Goal: Transaction & Acquisition: Purchase product/service

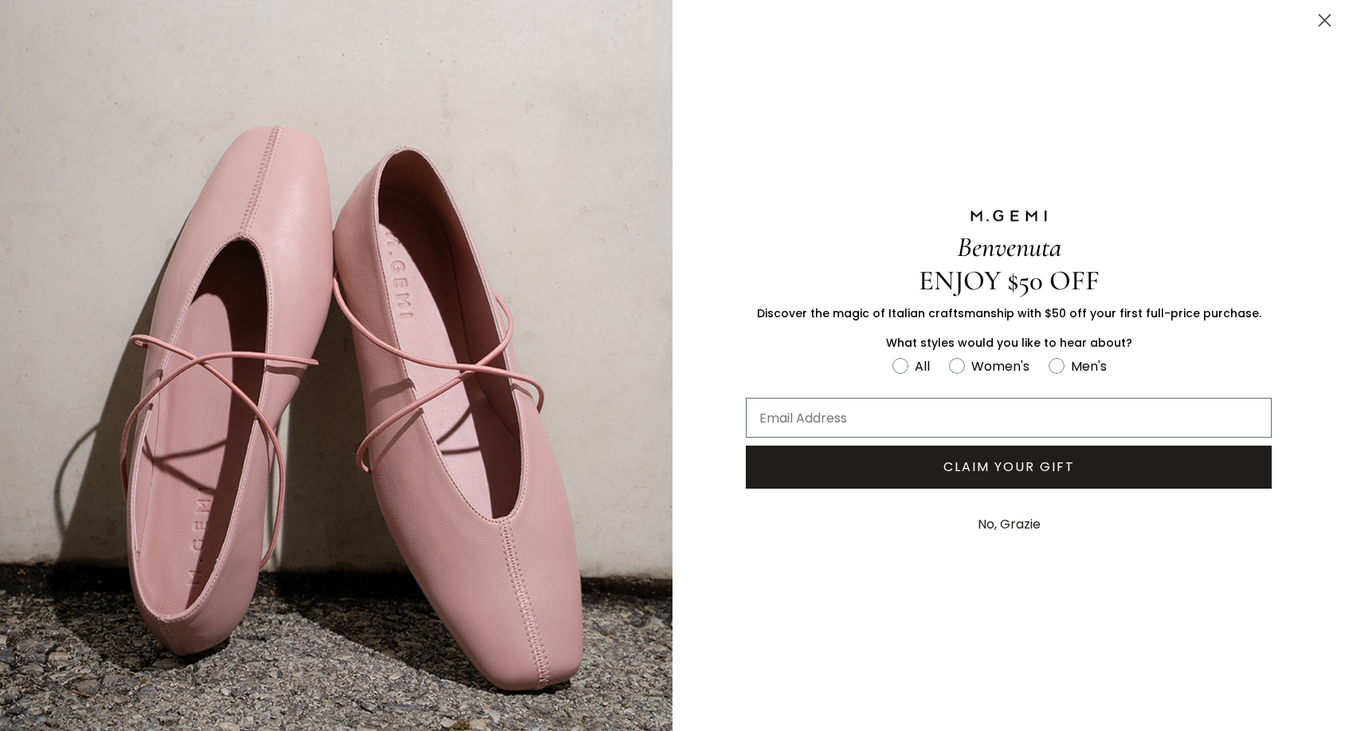
click at [963, 391] on div "FULLSCREEN Form" at bounding box center [1009, 414] width 622 height 48
click at [948, 417] on input "Email Address" at bounding box center [1009, 418] width 526 height 40
type input "cheryl.garrison3@gmail.com"
click at [949, 371] on label "Women's" at bounding box center [999, 368] width 100 height 26
click at [893, 355] on input "Women's" at bounding box center [892, 355] width 1 height 1
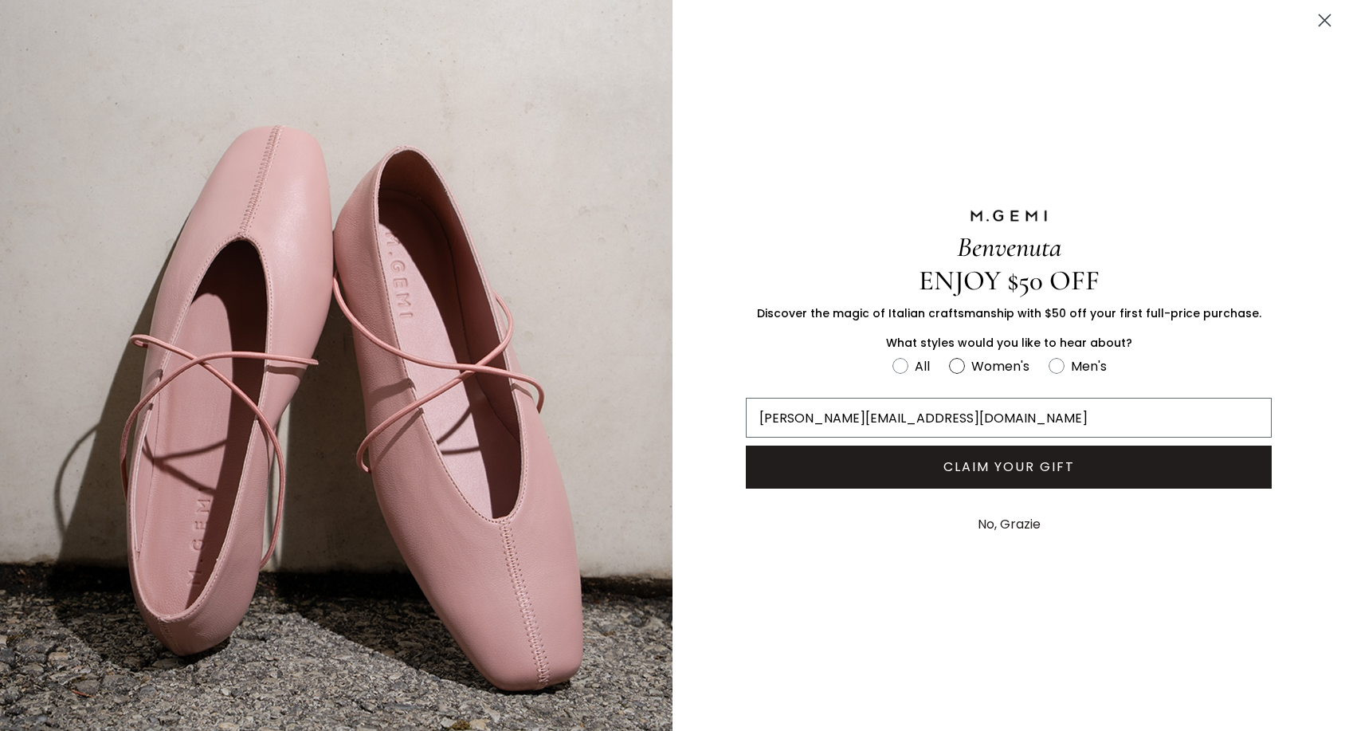
radio input "true"
click at [934, 475] on button "CLAIM YOUR GIFT" at bounding box center [1009, 466] width 526 height 43
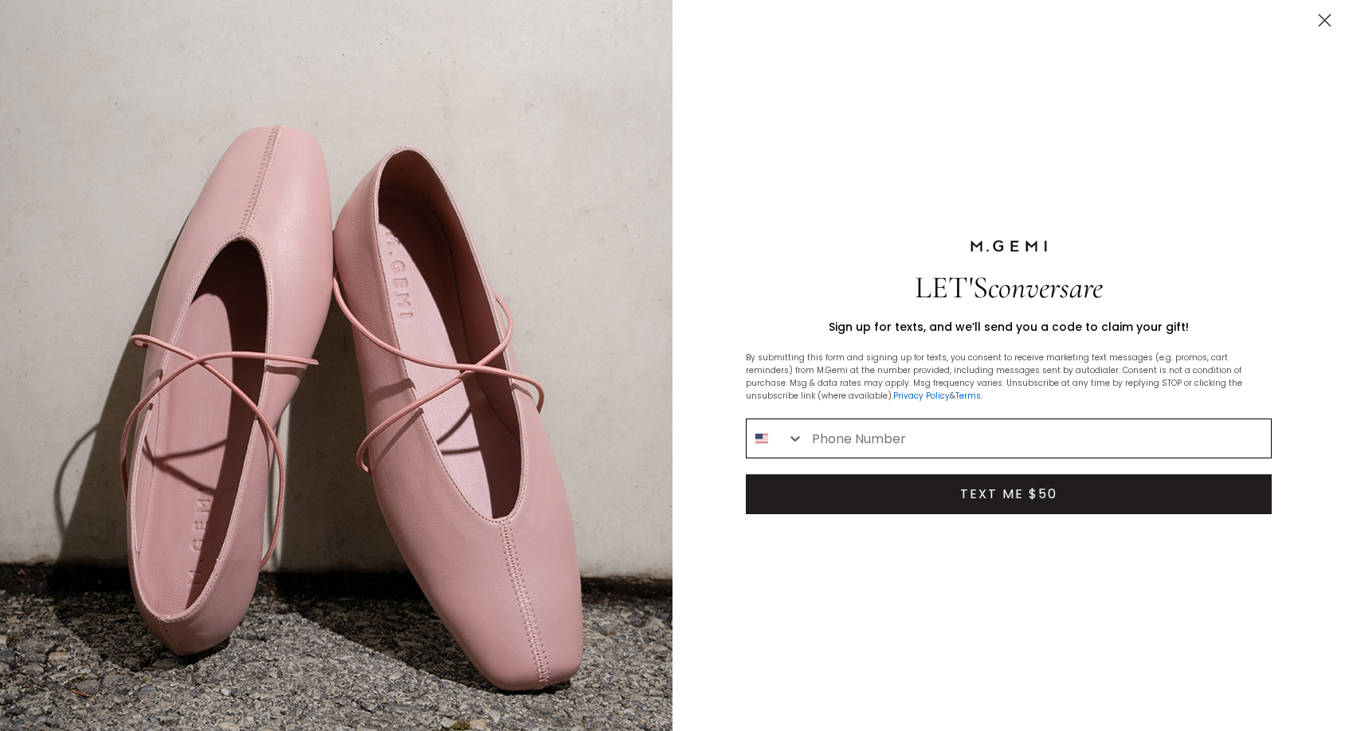
click at [916, 438] on input "Phone Number" at bounding box center [1037, 438] width 467 height 38
type input "1-703-201-0780"
click at [915, 492] on button "TEXT ME $50" at bounding box center [1009, 494] width 526 height 40
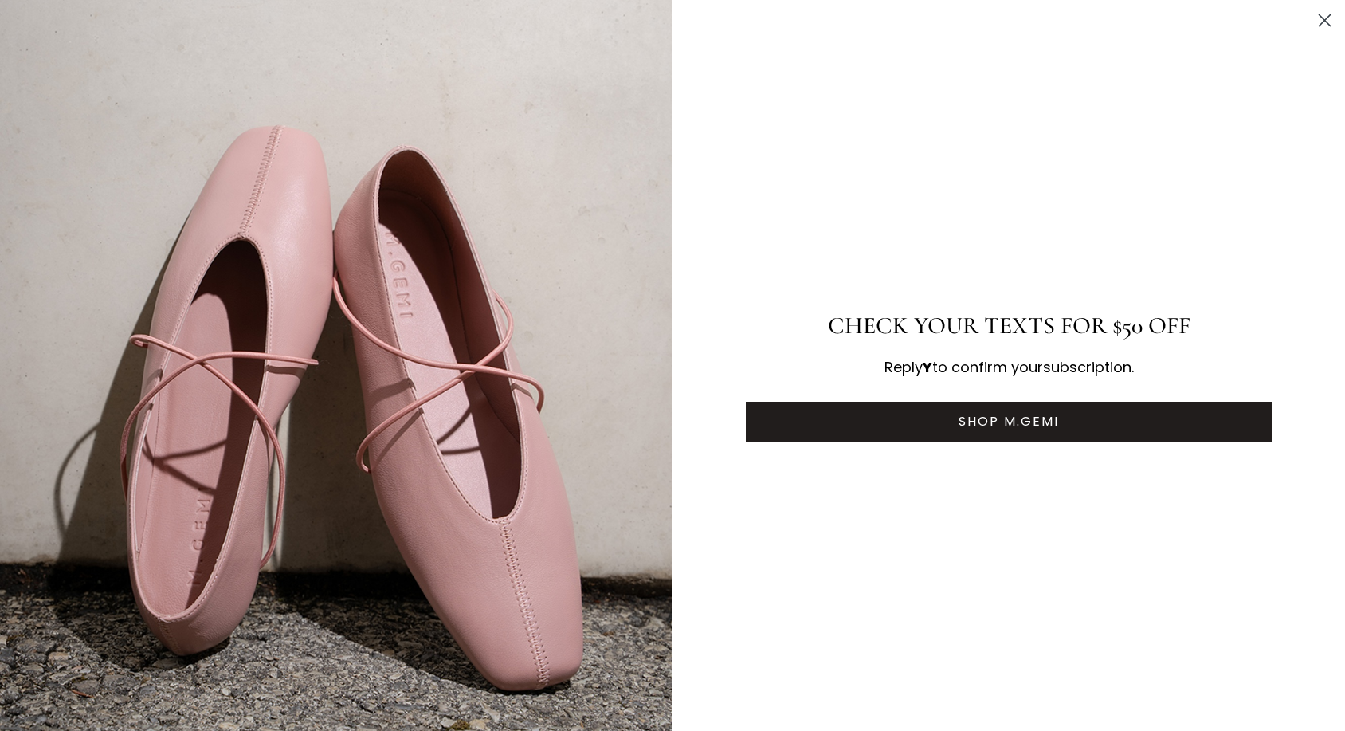
click at [957, 413] on button "SHOP M.GEMI" at bounding box center [1009, 422] width 526 height 40
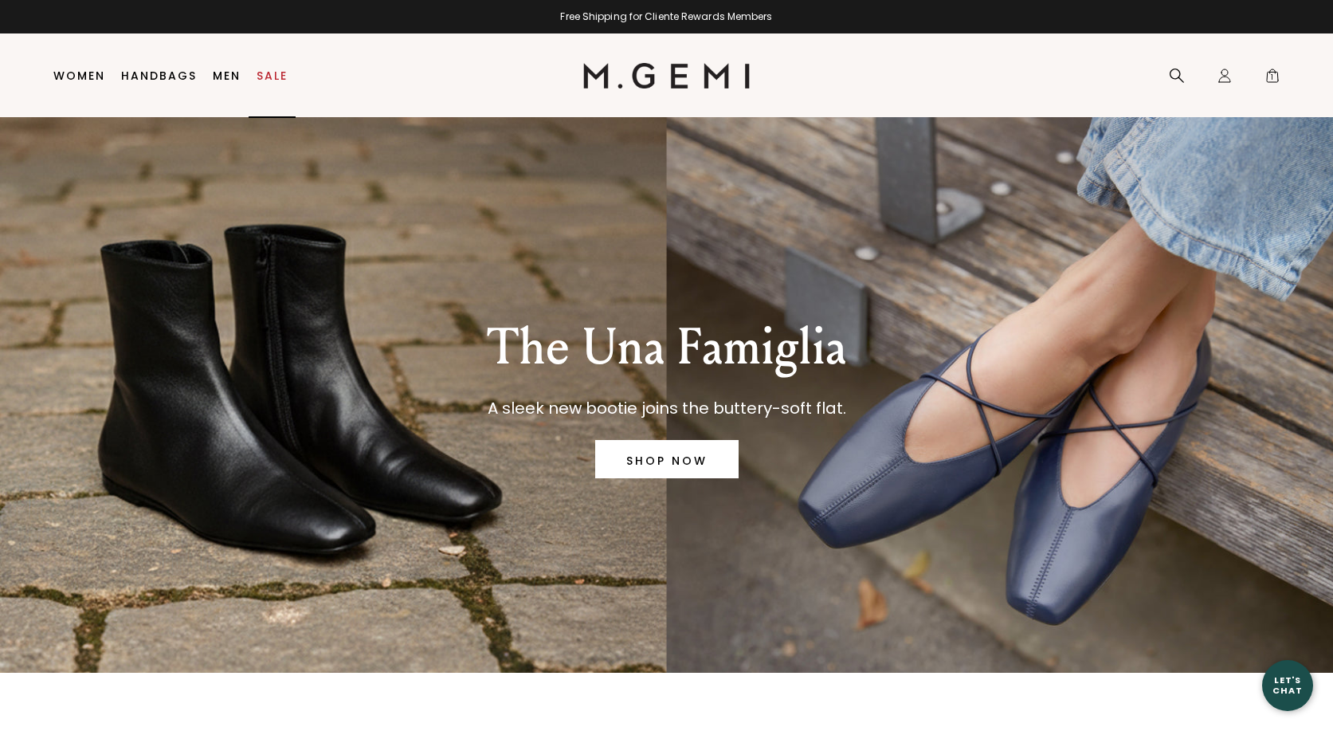
click at [263, 72] on link "Sale" at bounding box center [272, 75] width 31 height 13
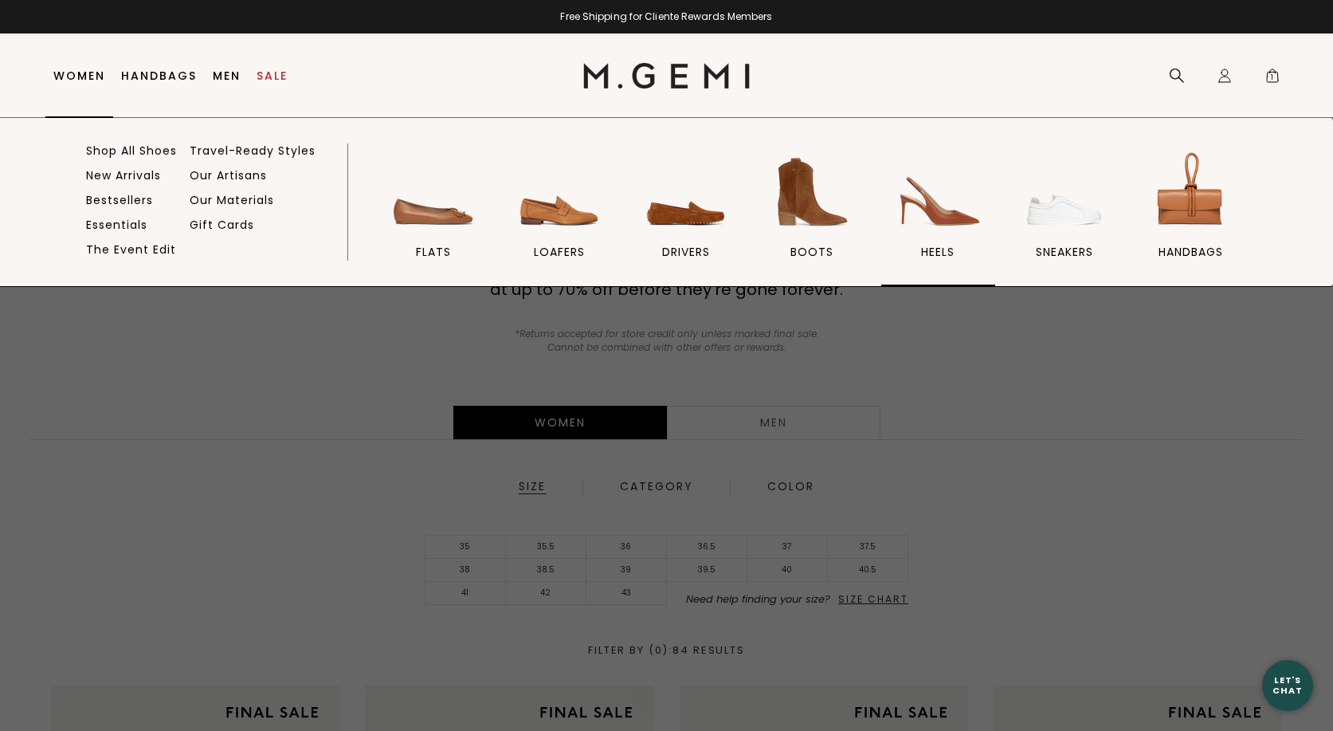
click at [948, 215] on img at bounding box center [937, 191] width 89 height 89
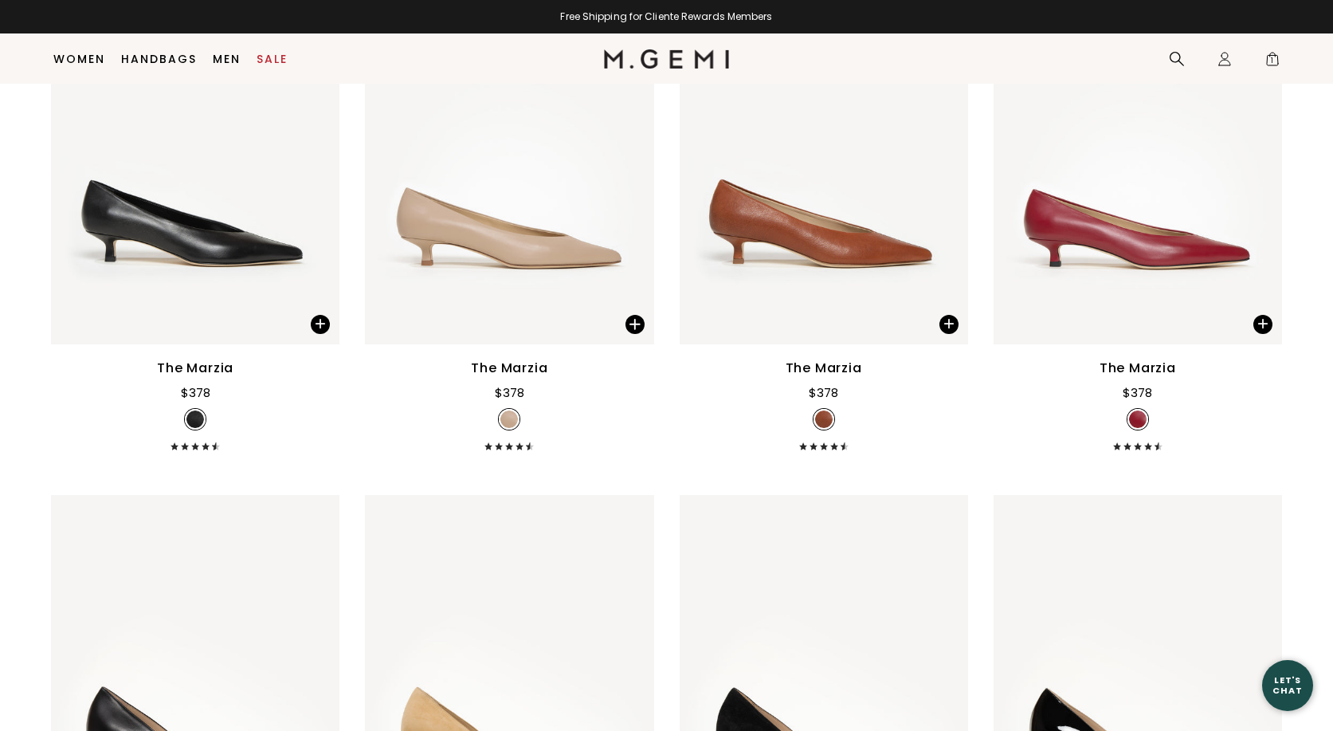
scroll to position [3534, 0]
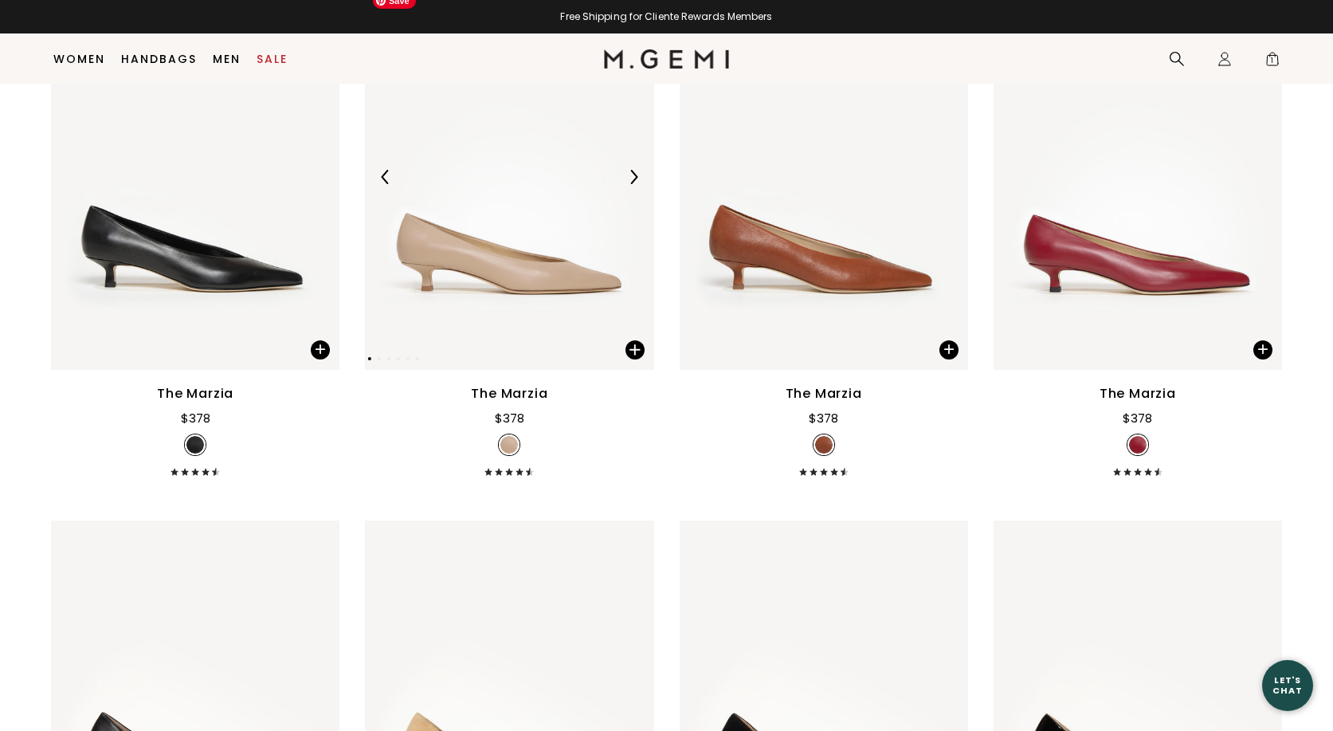
click at [512, 253] on img at bounding box center [509, 177] width 288 height 385
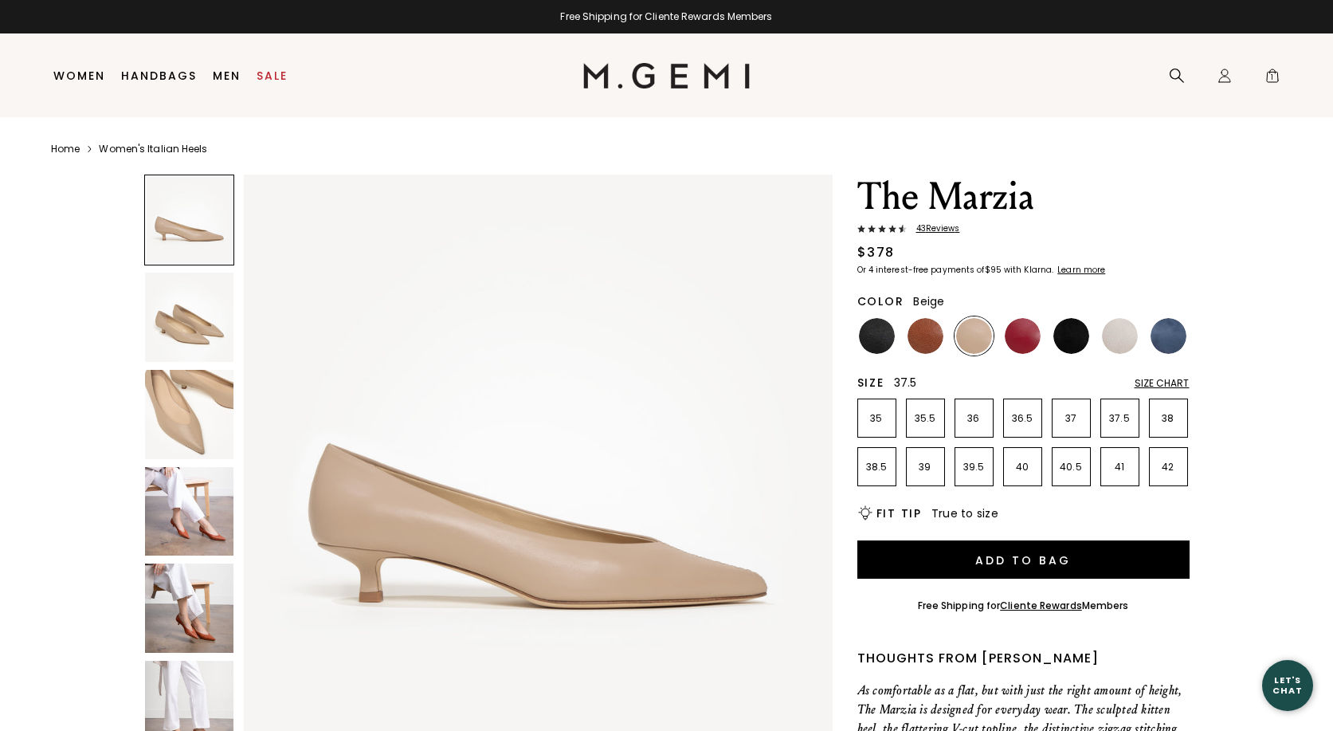
click at [1112, 414] on p "37.5" at bounding box center [1119, 418] width 37 height 13
click at [1163, 384] on div "Size Chart" at bounding box center [1162, 383] width 55 height 13
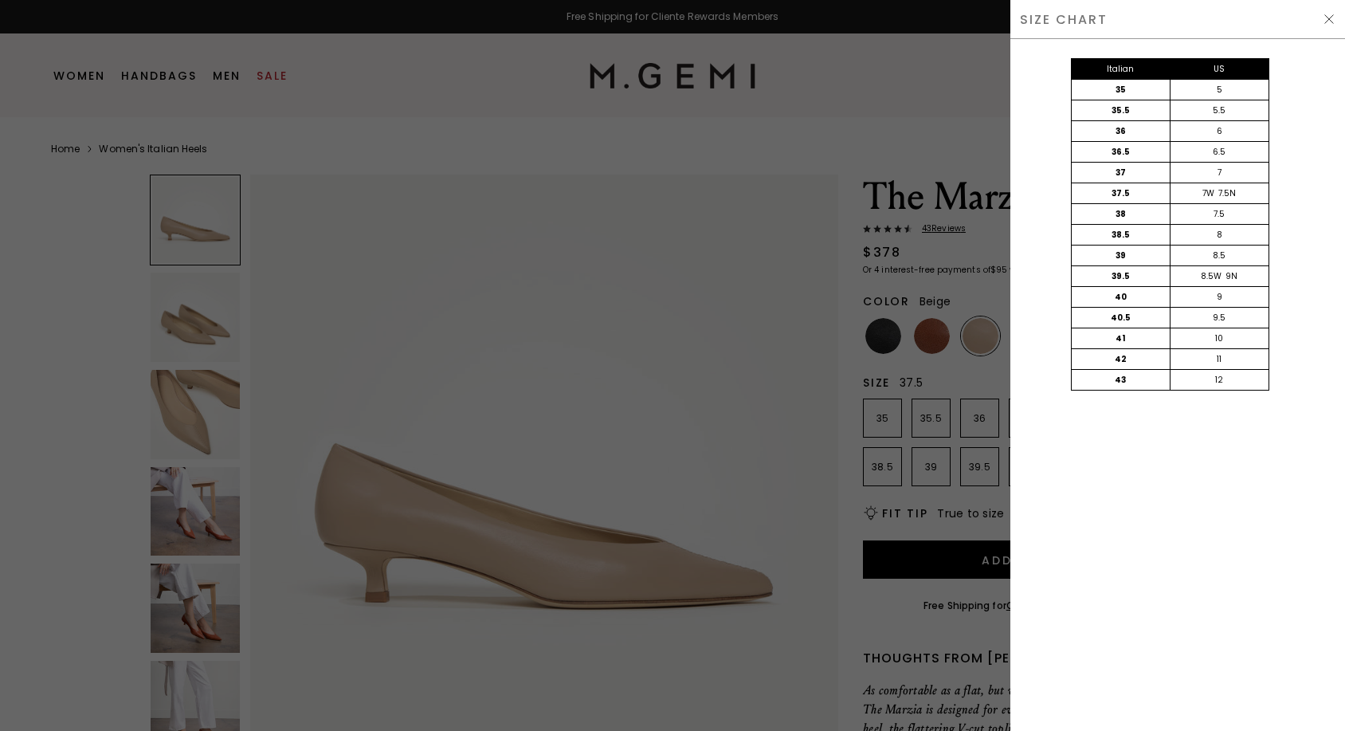
click at [1328, 19] on img at bounding box center [1329, 19] width 13 height 13
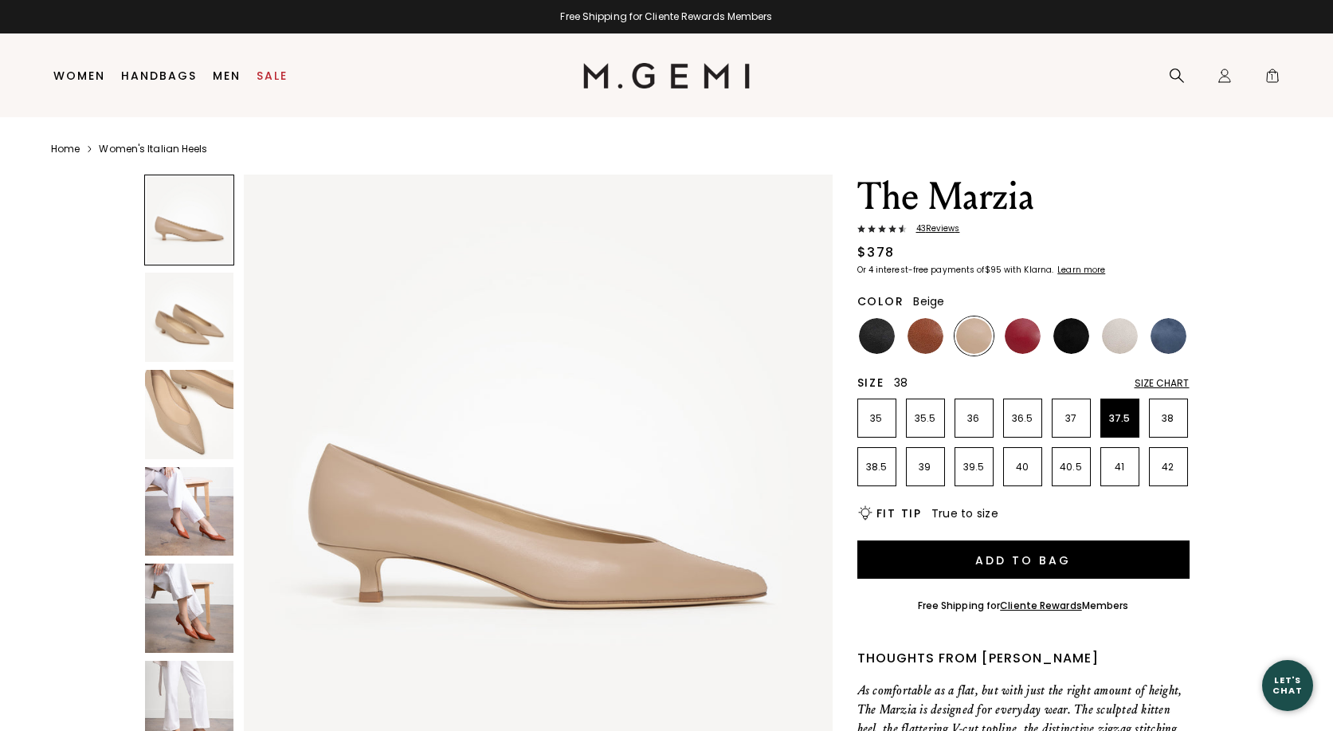
click at [1167, 408] on li "38" at bounding box center [1168, 417] width 39 height 39
click at [175, 311] on img at bounding box center [189, 317] width 89 height 89
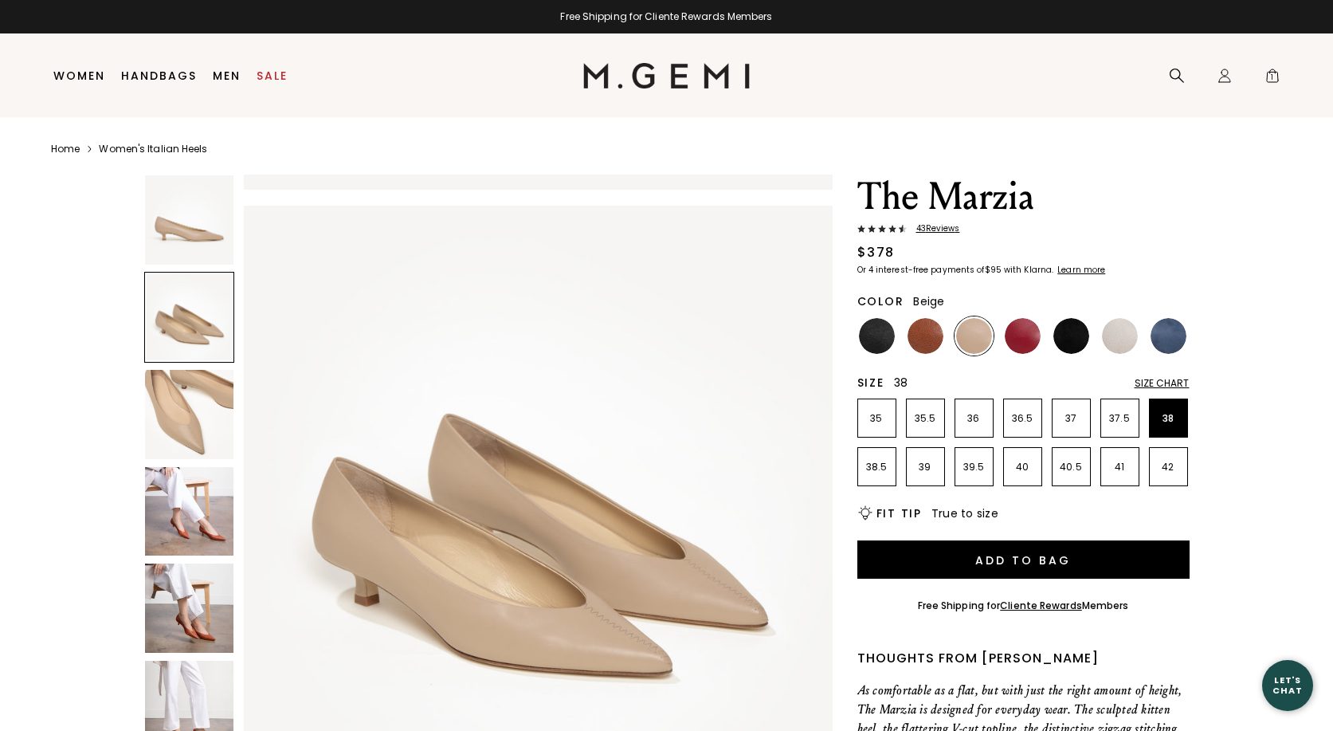
scroll to position [592, 0]
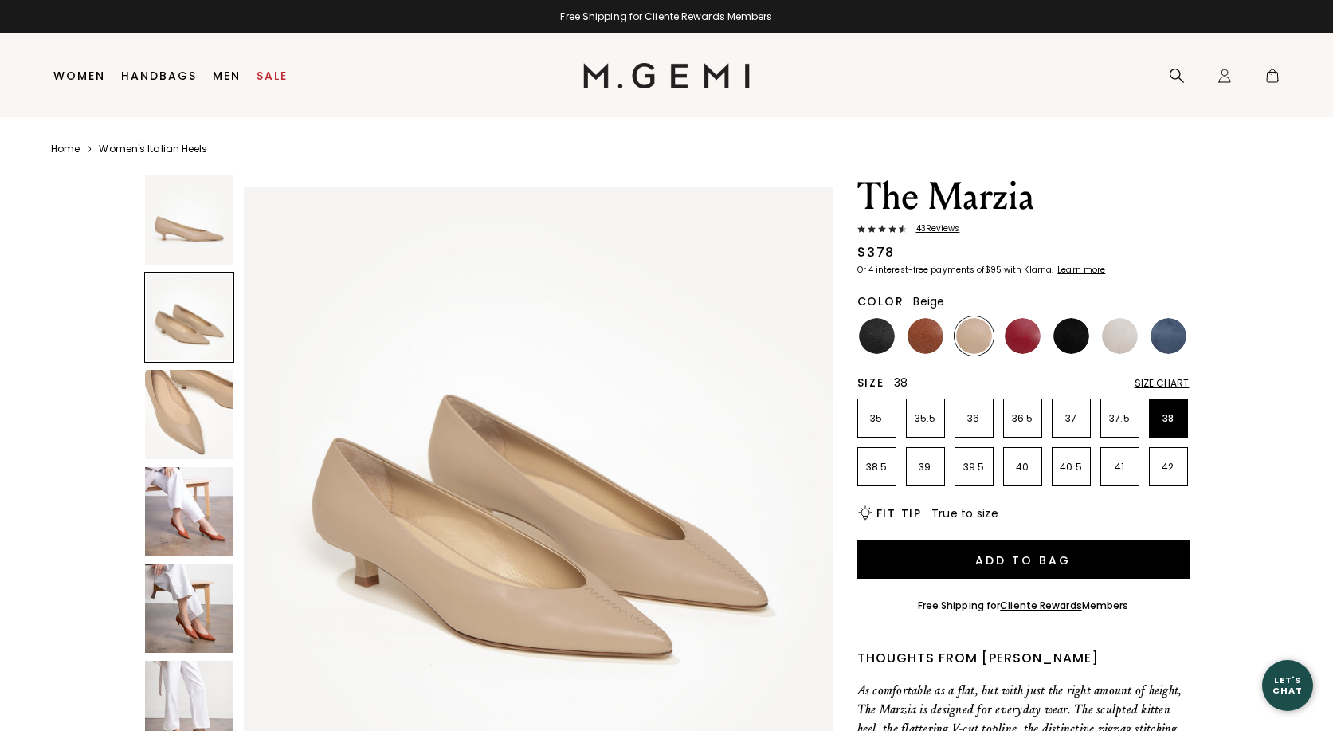
click at [173, 423] on img at bounding box center [189, 414] width 89 height 89
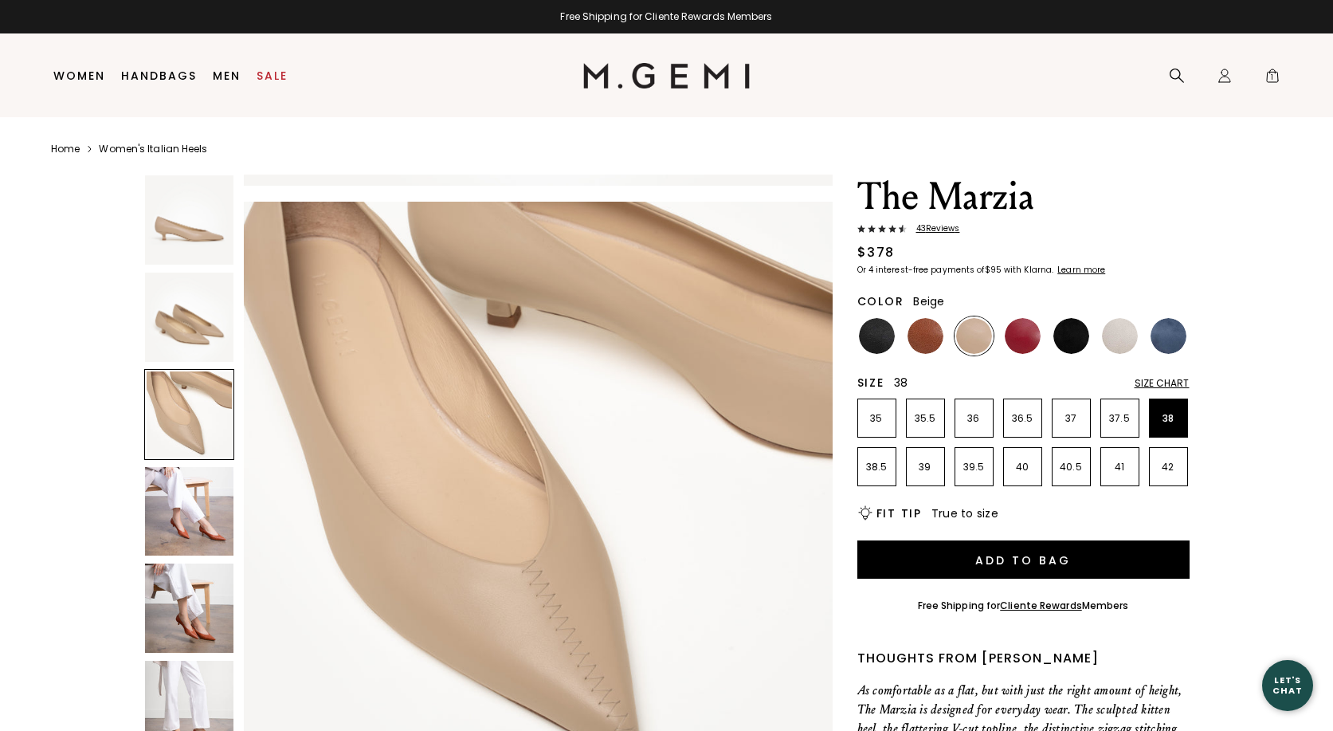
scroll to position [1184, 0]
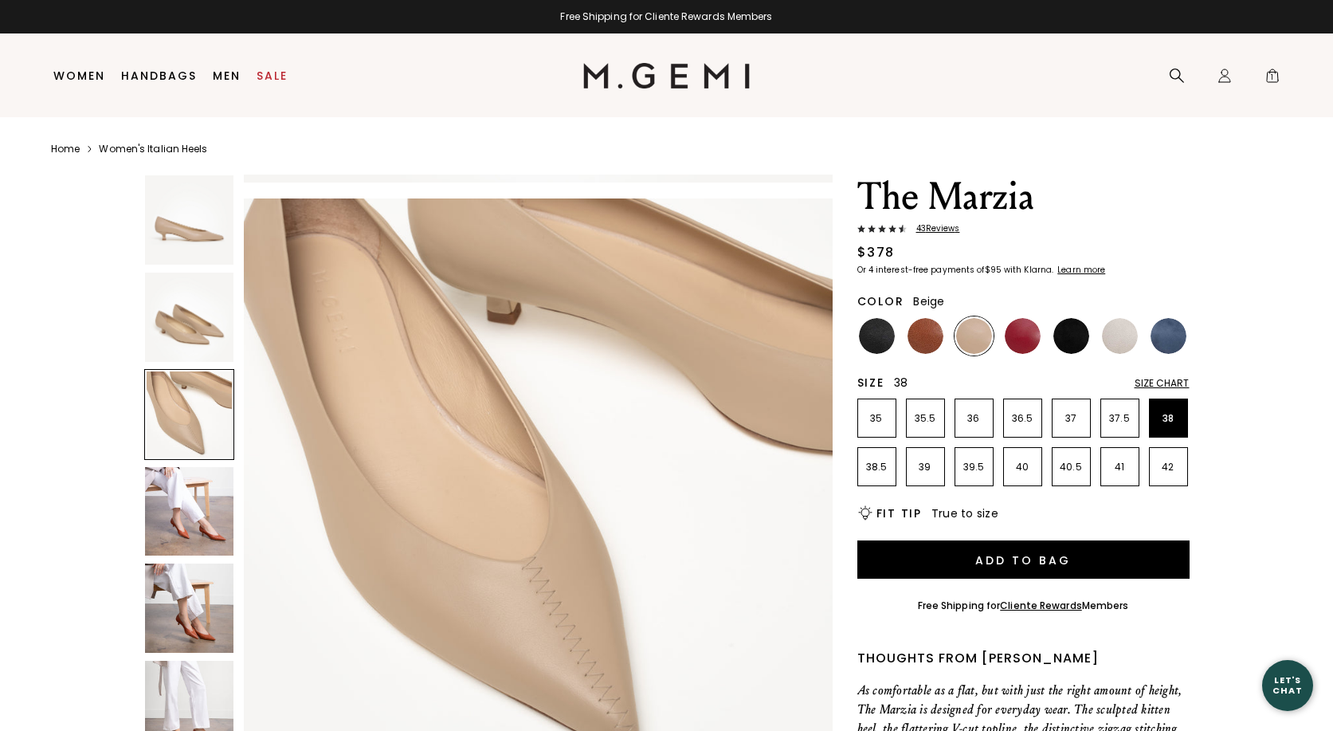
click at [179, 520] on img at bounding box center [189, 511] width 89 height 89
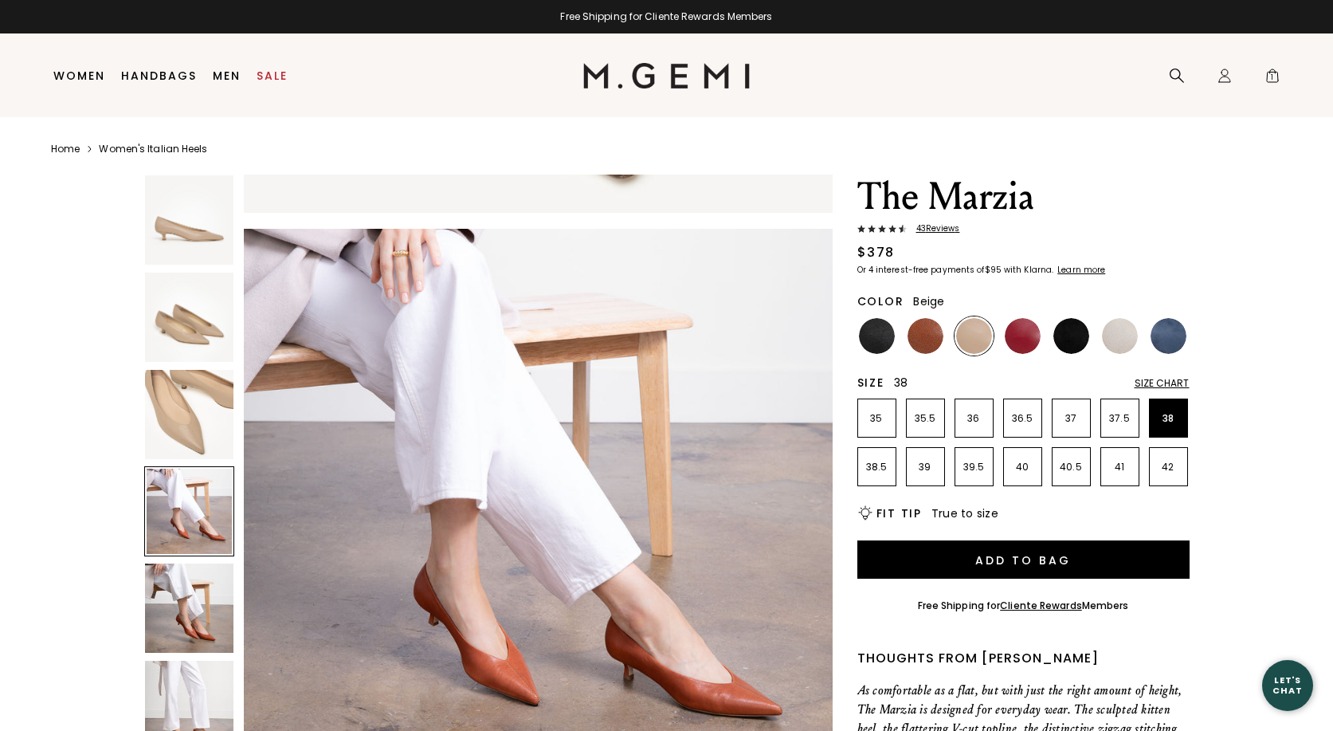
scroll to position [1776, 0]
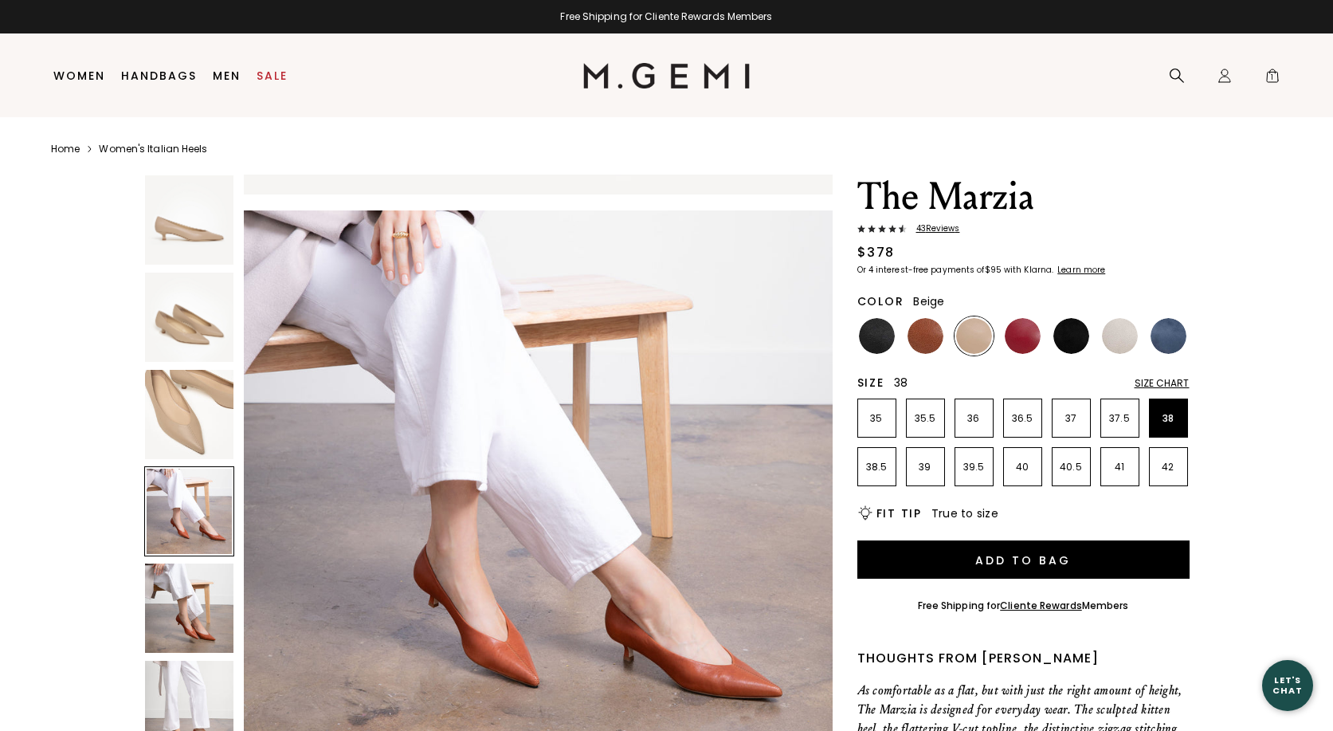
click at [180, 594] on img at bounding box center [189, 607] width 89 height 89
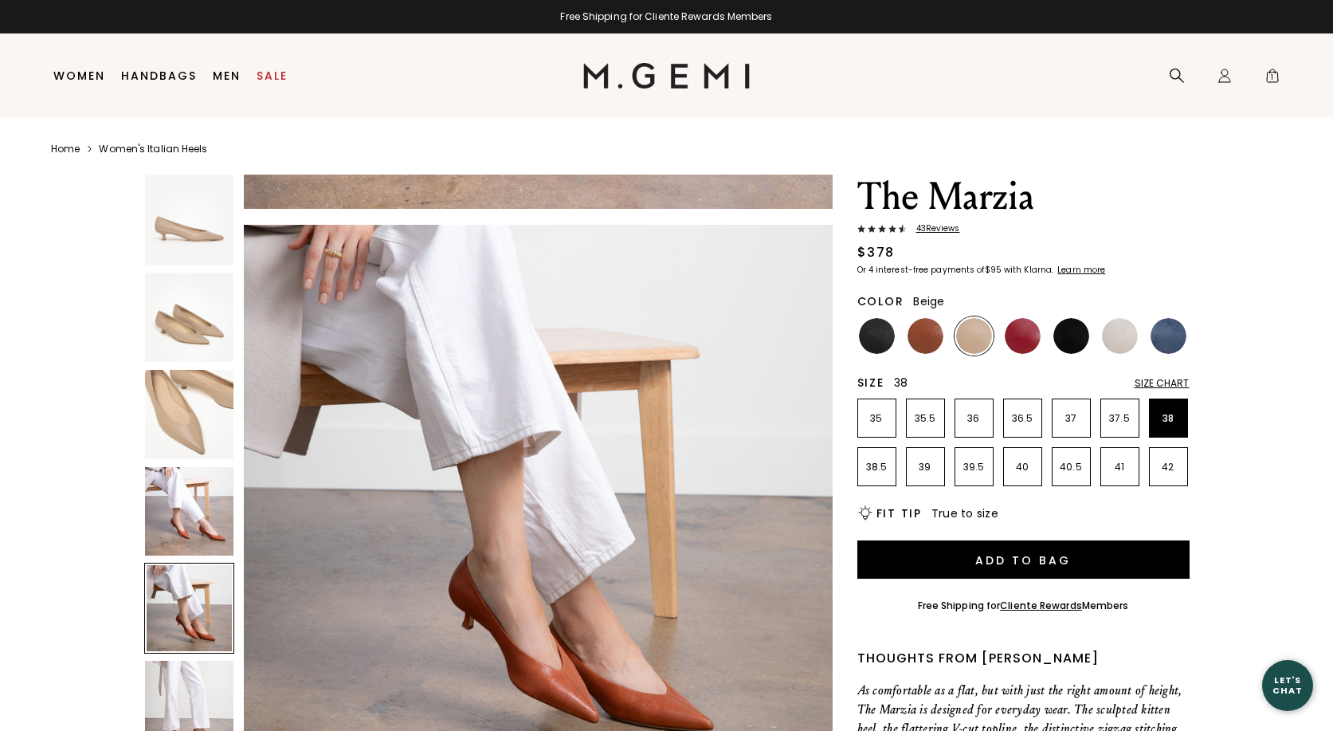
scroll to position [2369, 0]
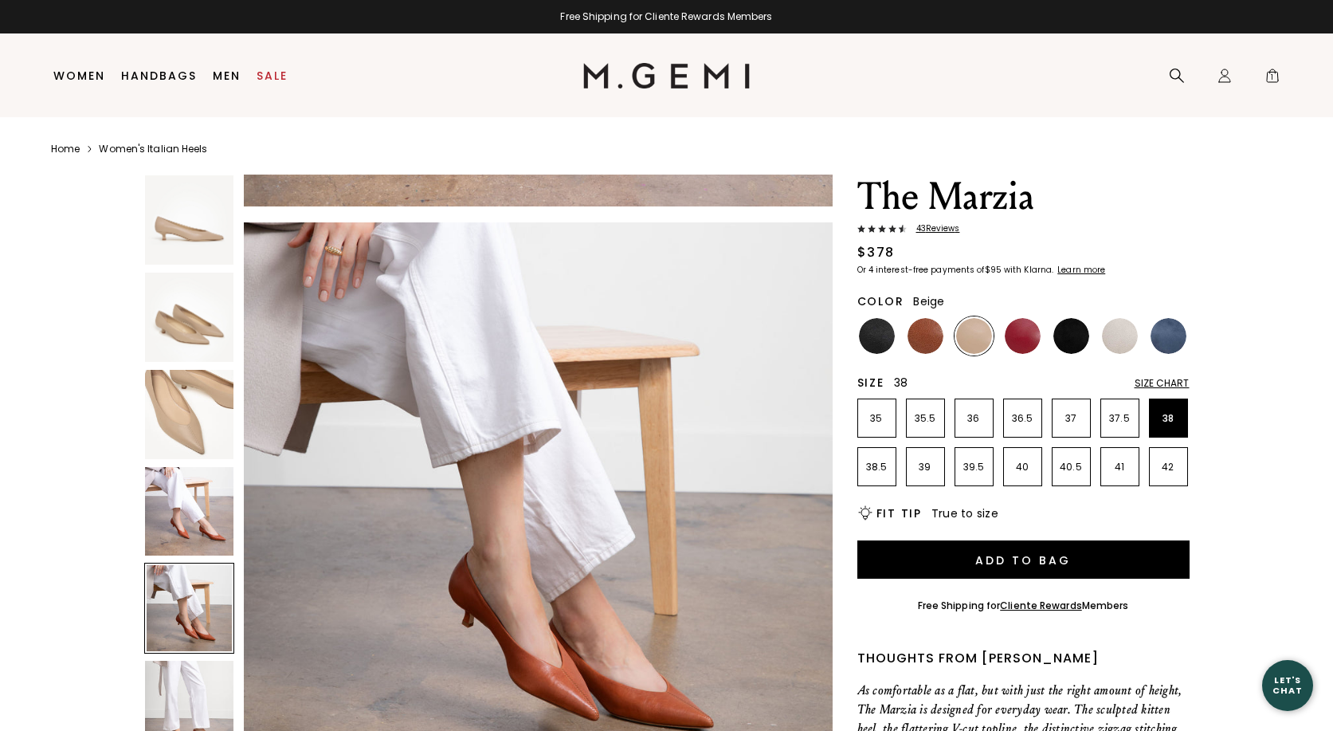
click at [184, 679] on img at bounding box center [189, 705] width 89 height 89
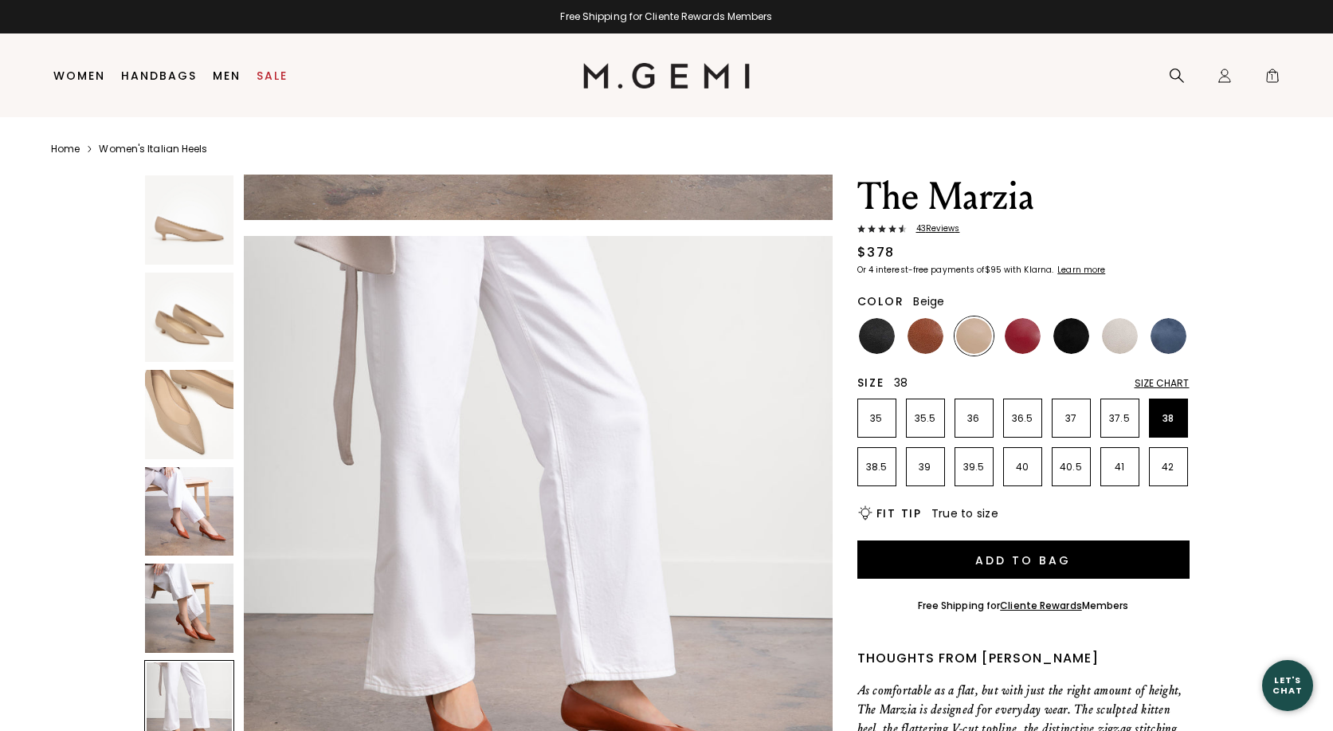
scroll to position [2961, 0]
click at [192, 705] on div at bounding box center [189, 705] width 91 height 91
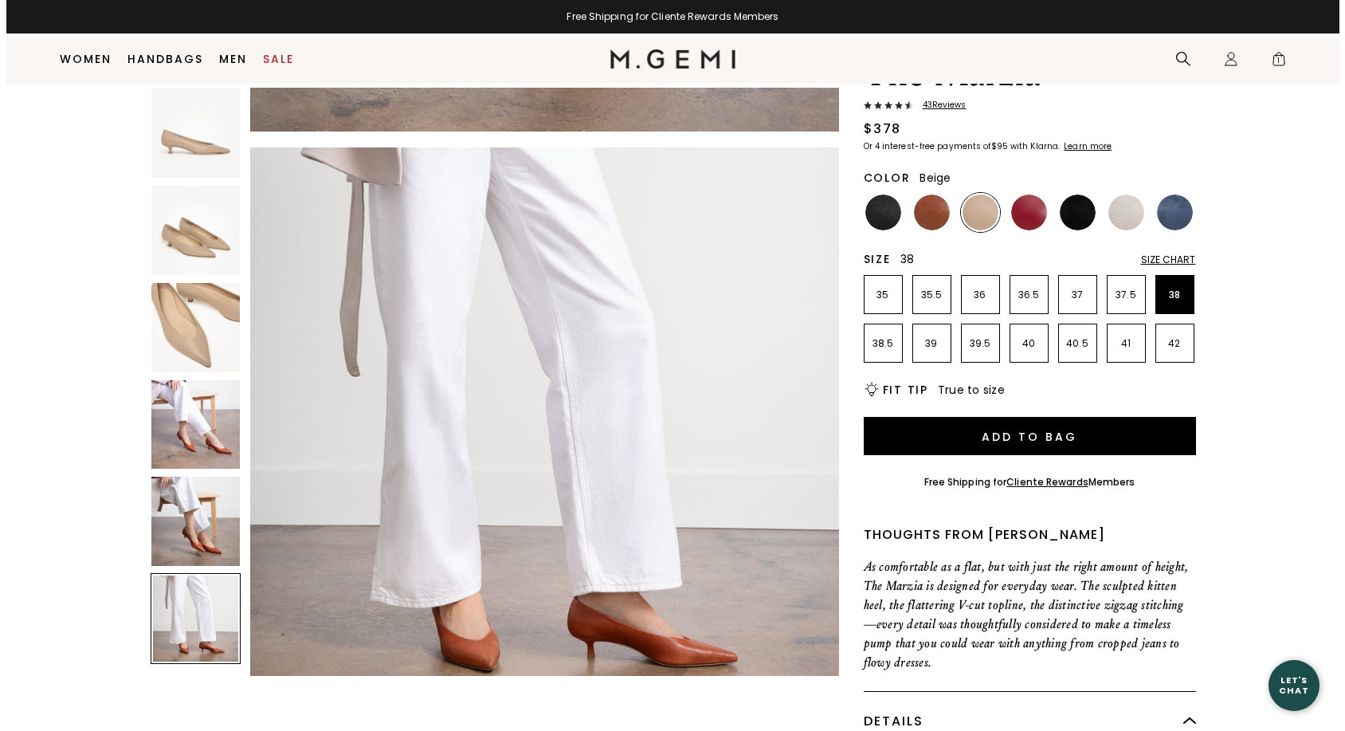
scroll to position [0, 0]
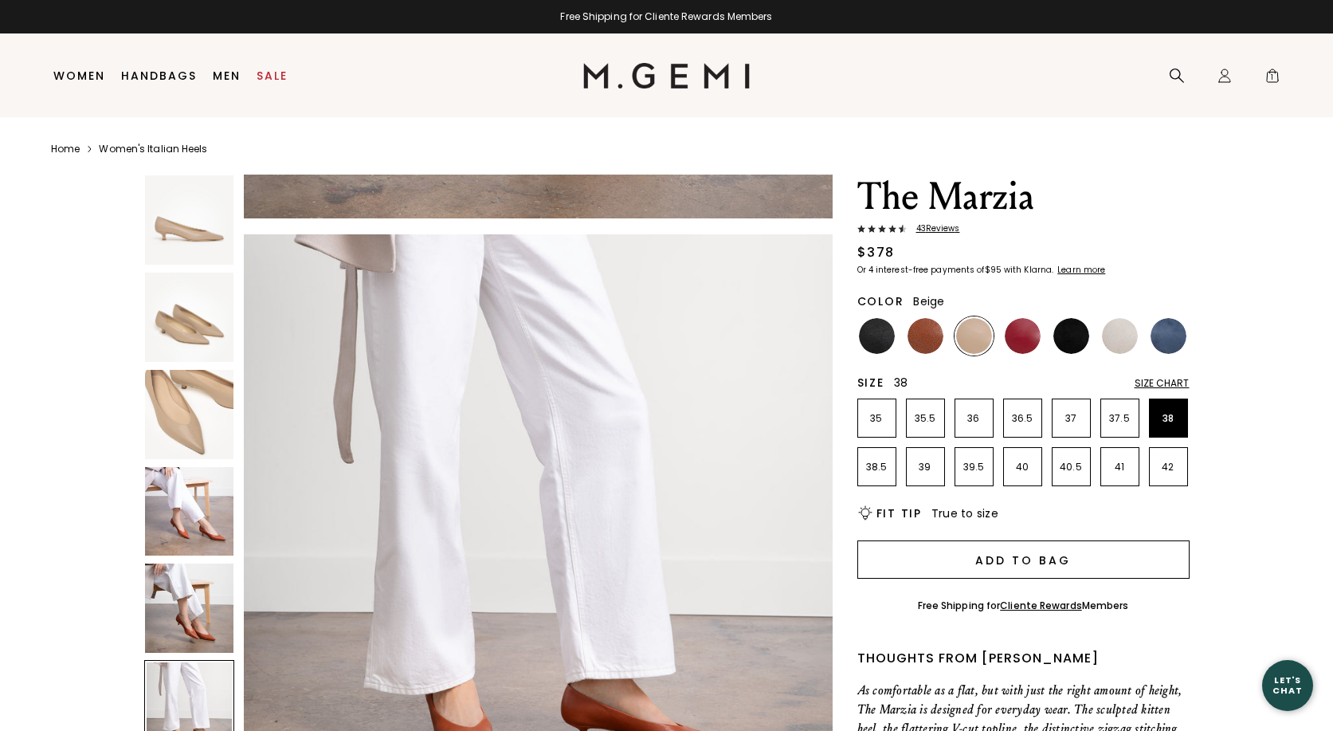
click at [997, 559] on button "Add to Bag" at bounding box center [1023, 559] width 332 height 38
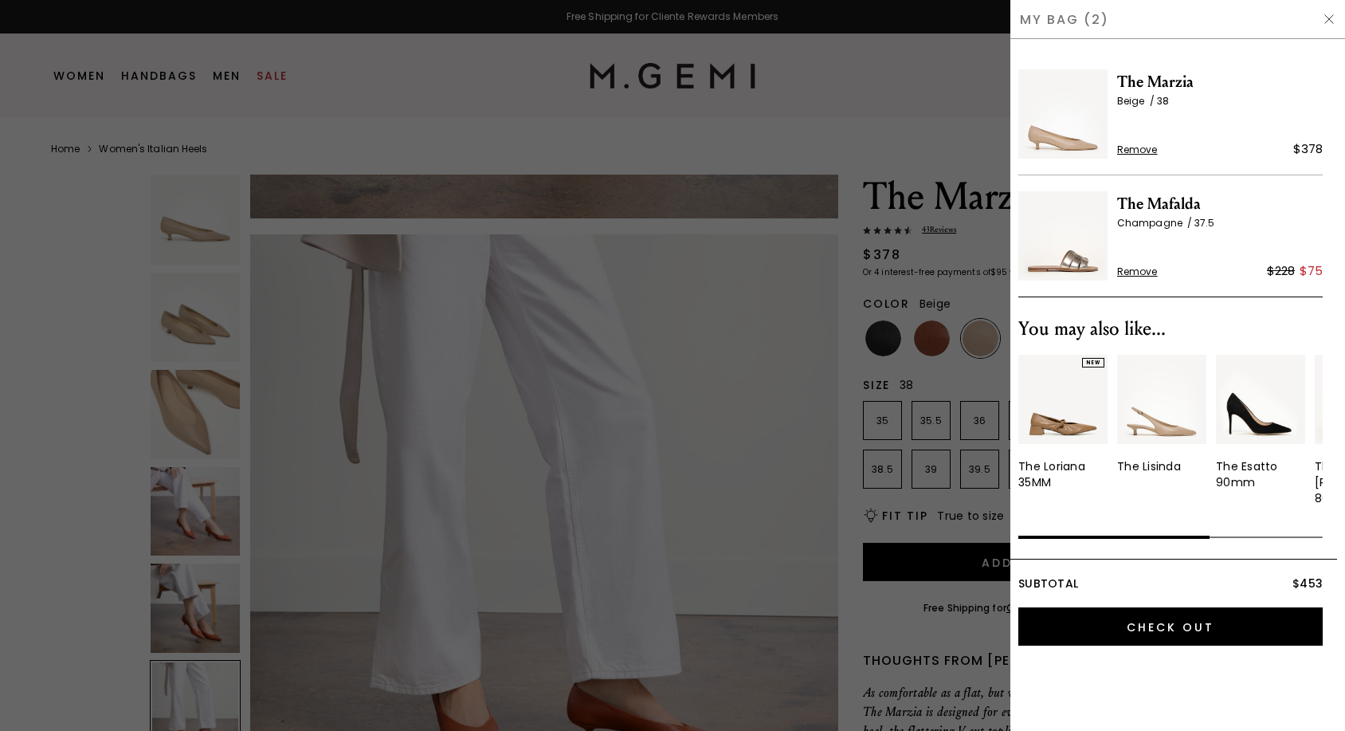
click at [1131, 269] on span "Remove" at bounding box center [1137, 271] width 41 height 13
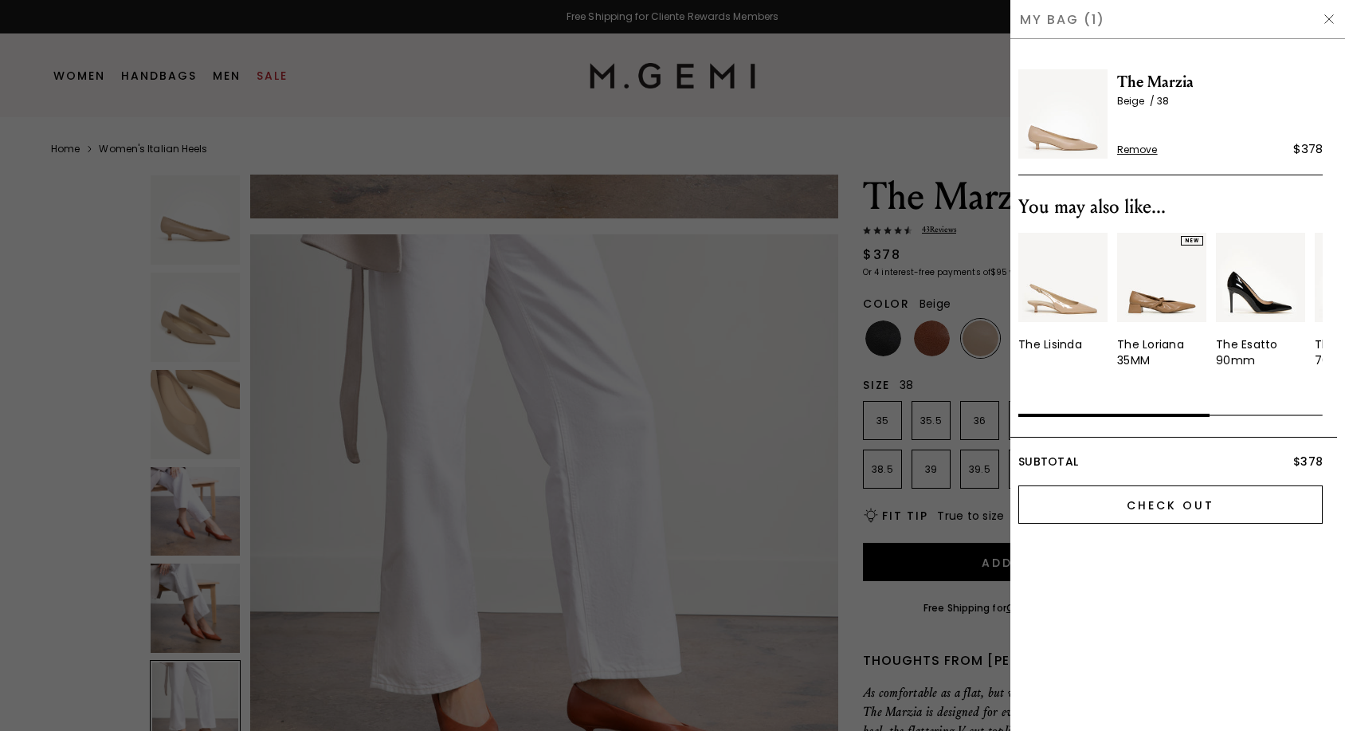
click at [1194, 485] on input "Check Out" at bounding box center [1170, 504] width 304 height 38
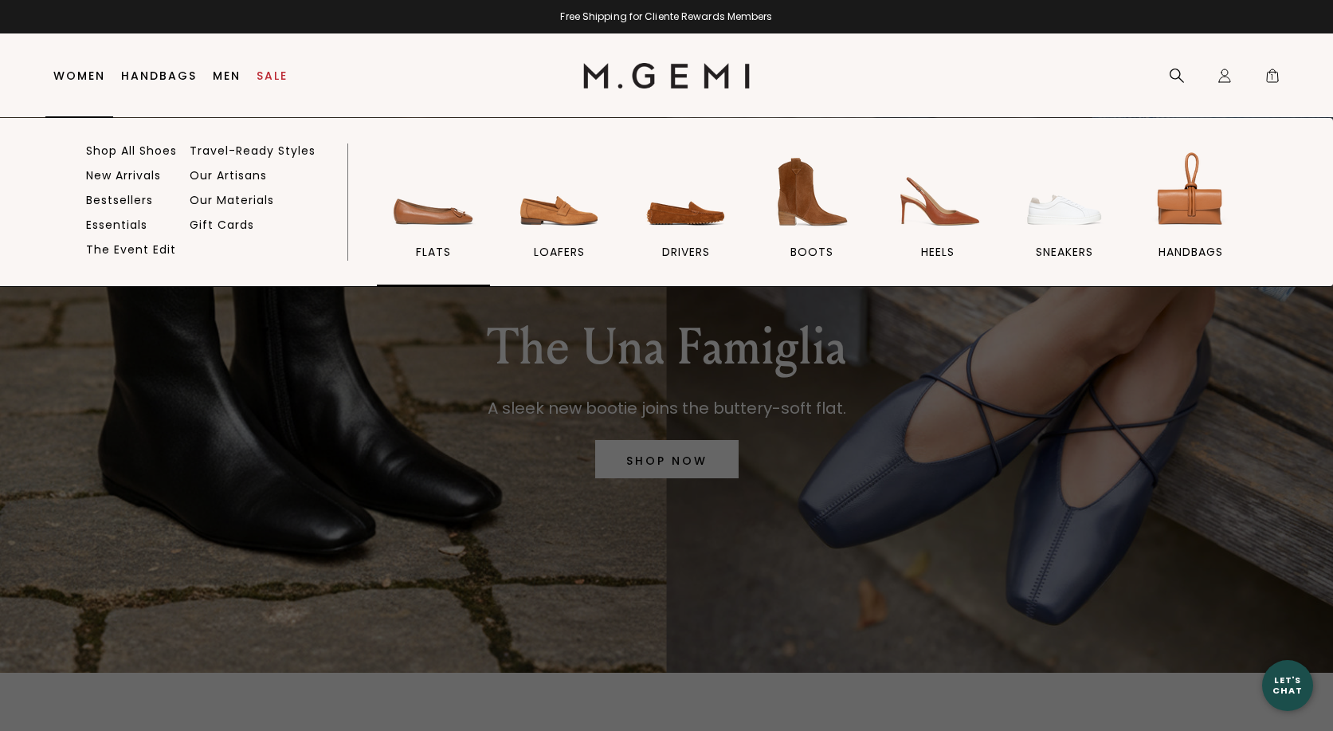
click at [426, 214] on img at bounding box center [433, 191] width 89 height 89
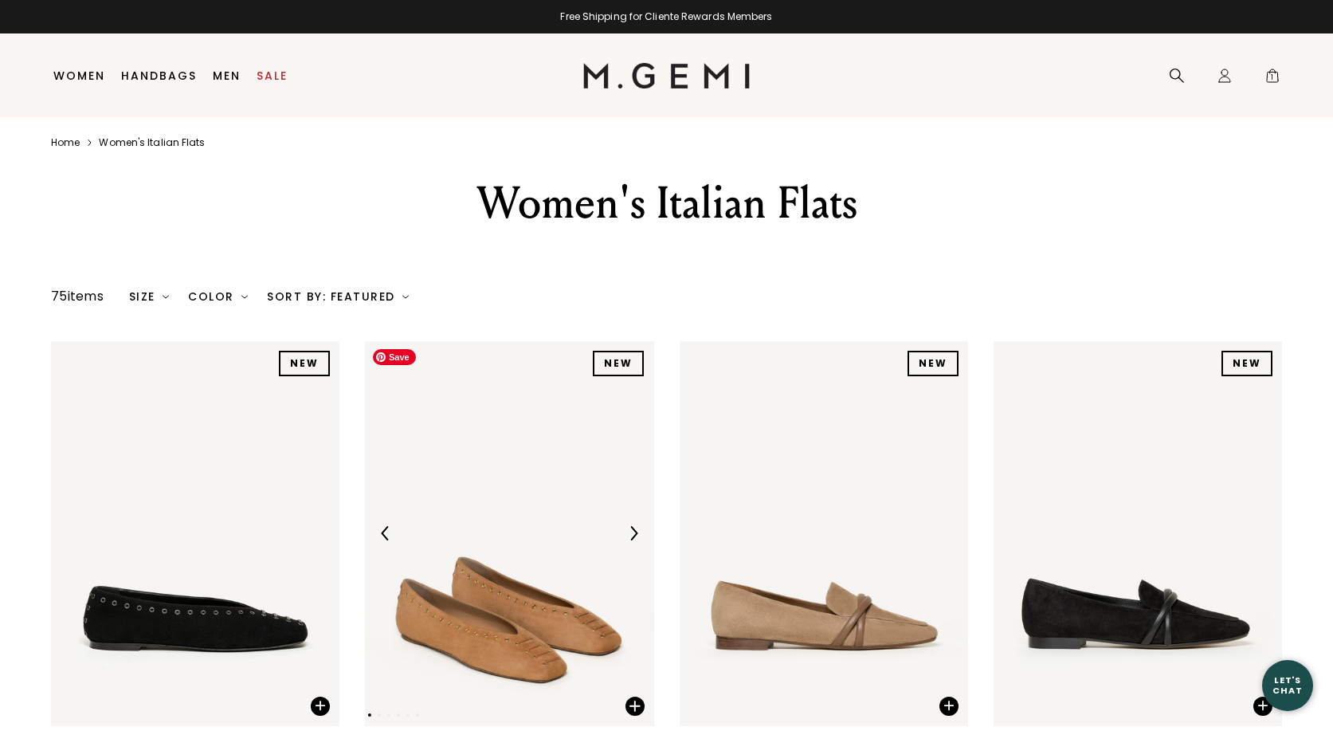
click at [525, 631] on img at bounding box center [509, 533] width 288 height 385
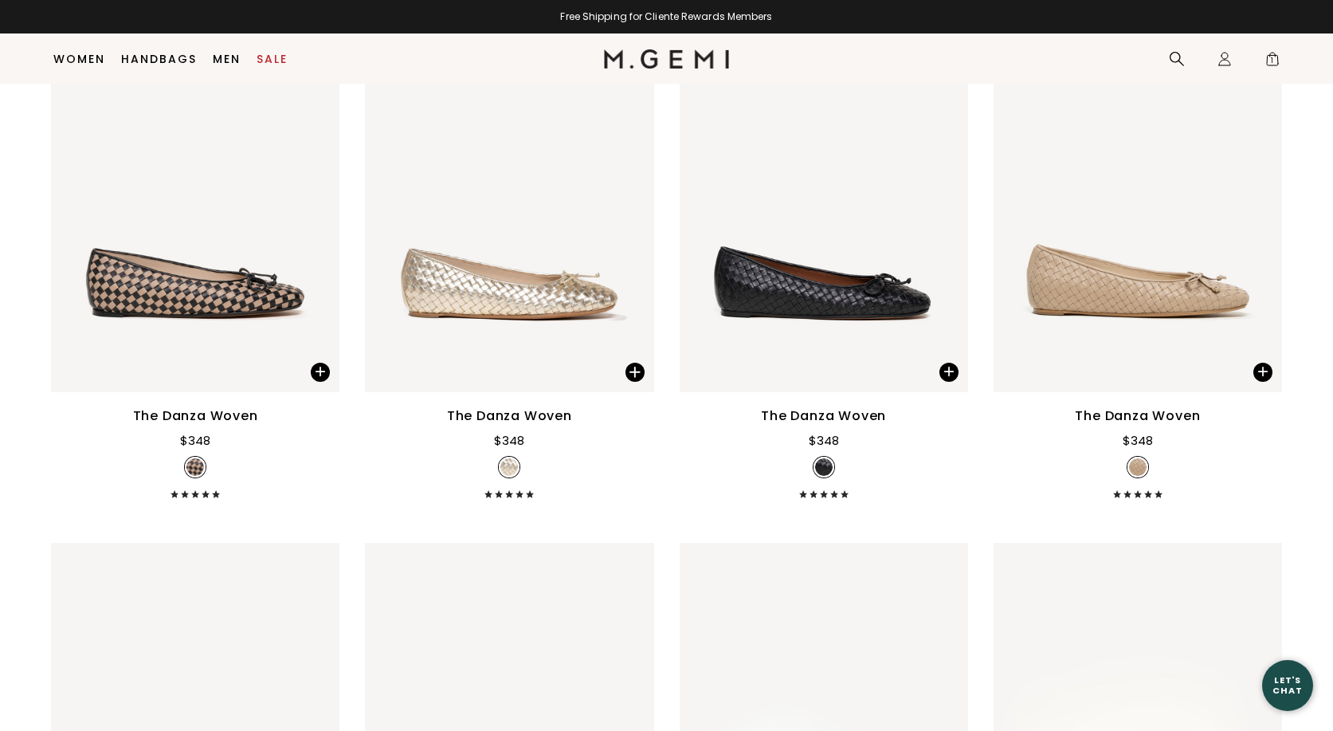
scroll to position [1936, 0]
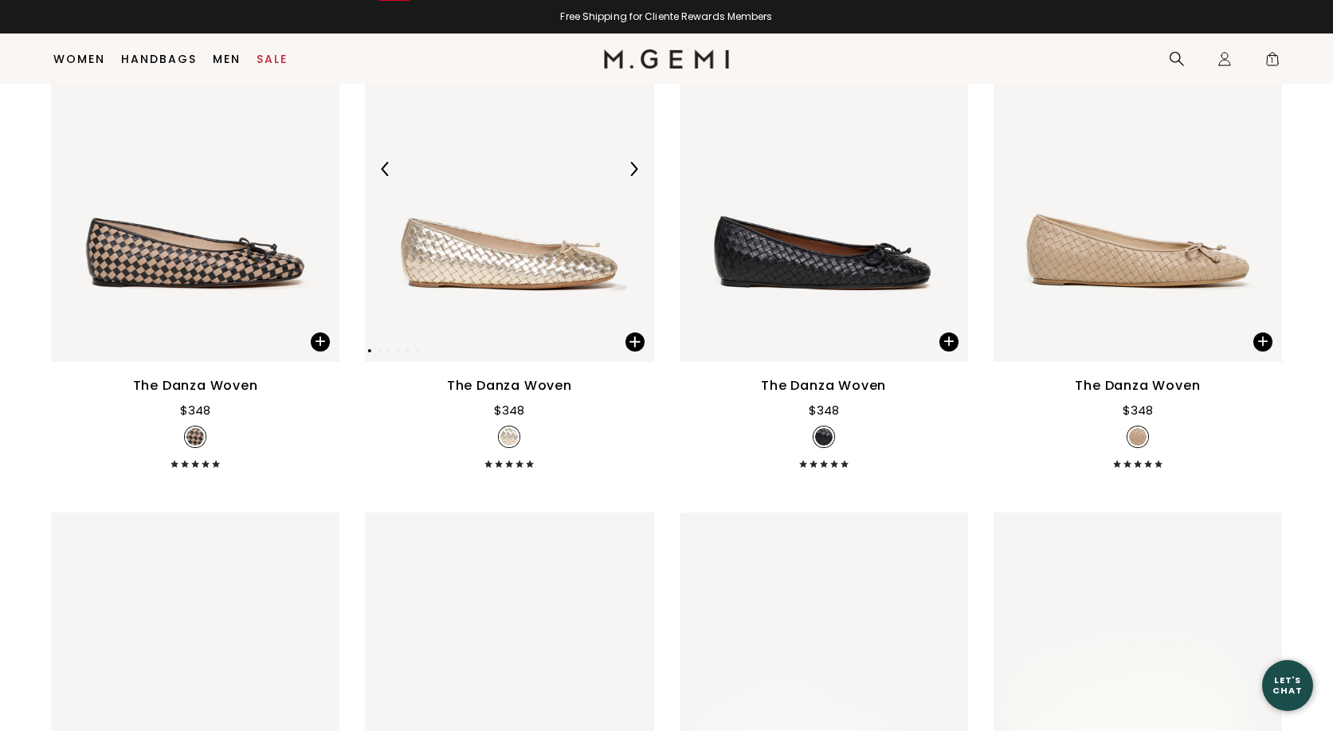
click at [482, 253] on img at bounding box center [509, 169] width 288 height 385
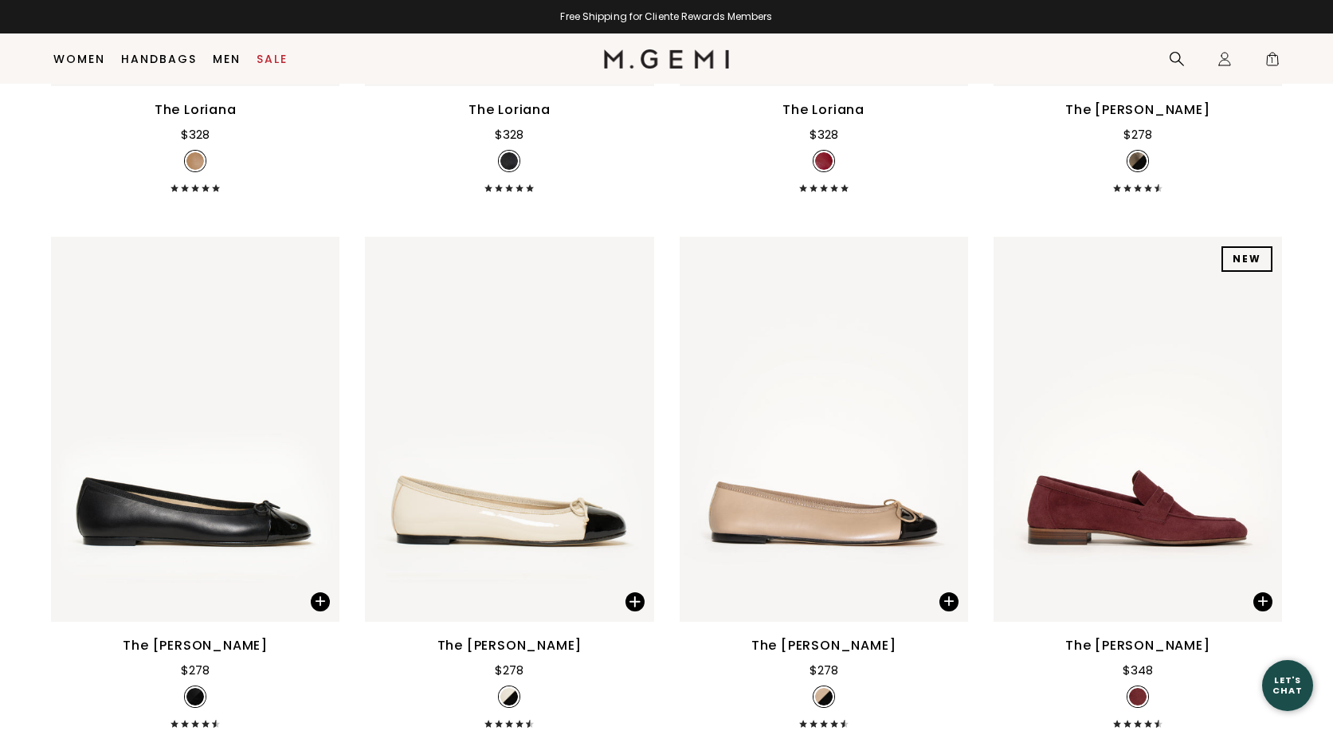
scroll to position [6514, 0]
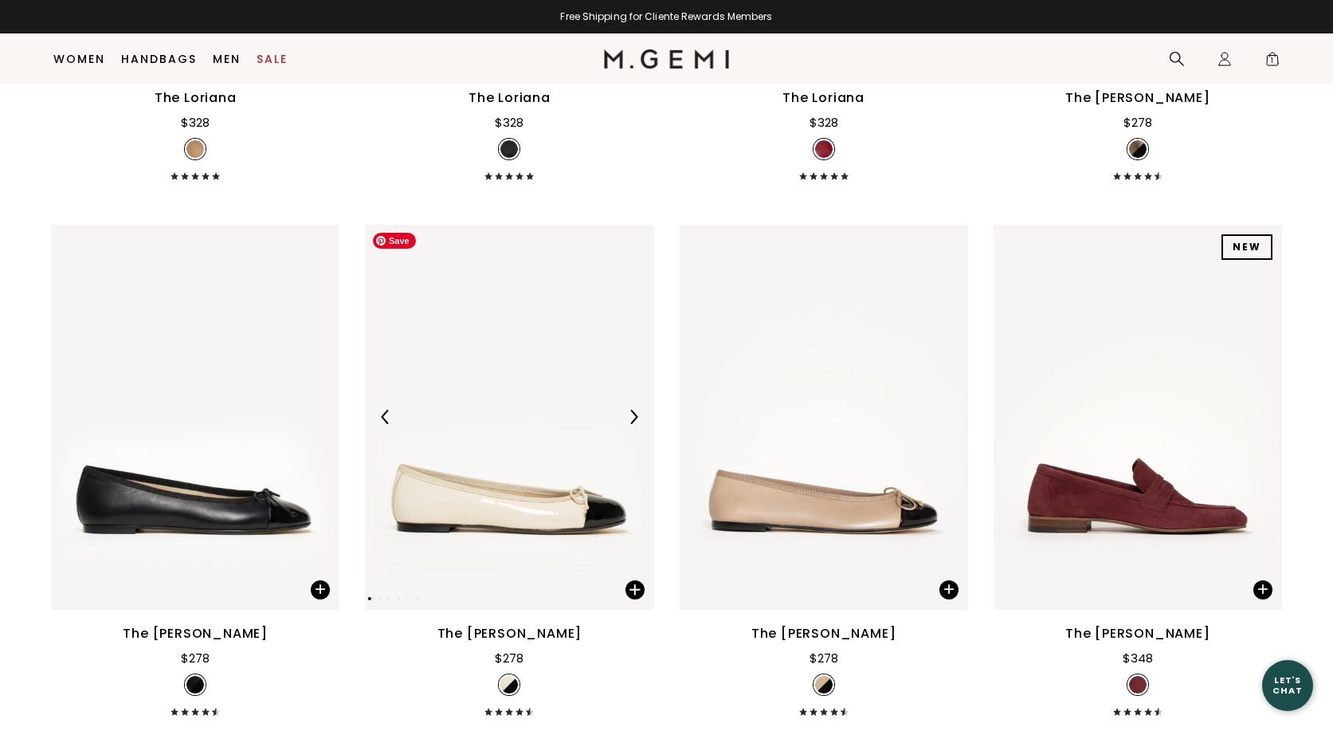
click at [529, 488] on img at bounding box center [509, 417] width 288 height 385
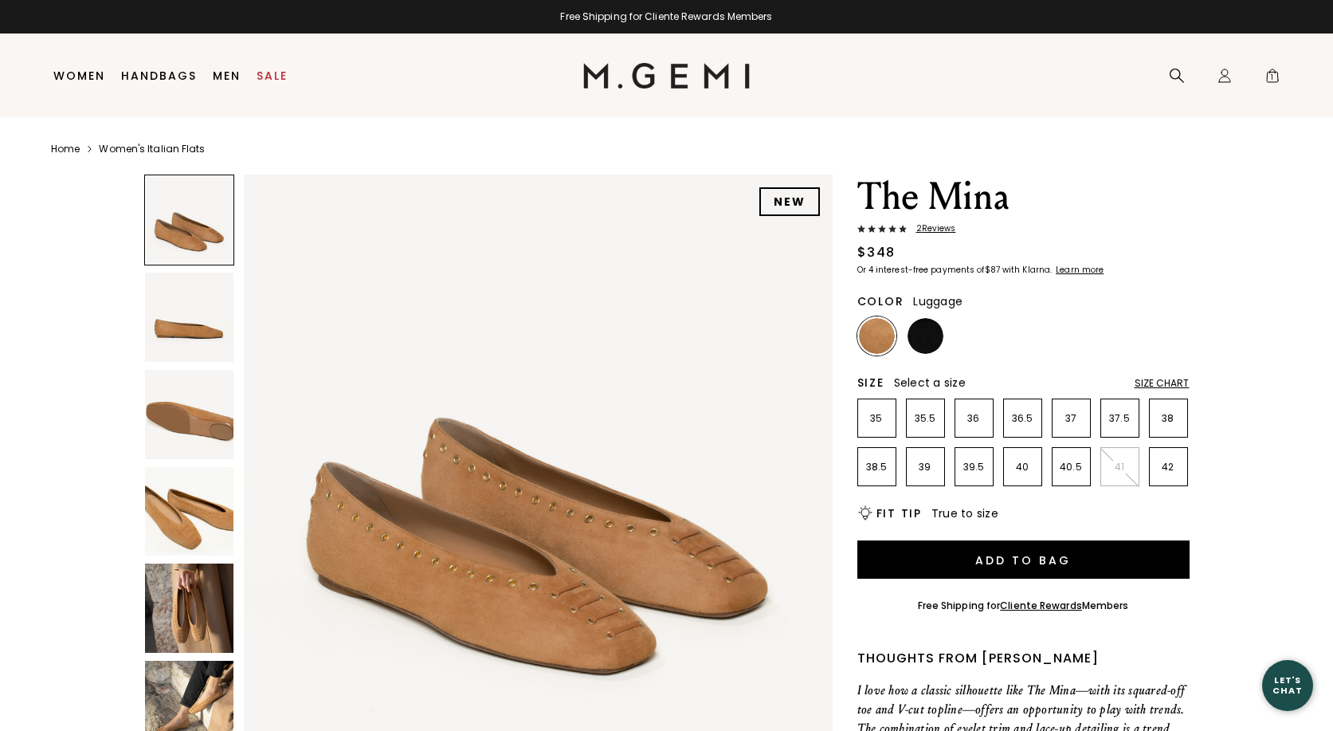
click at [144, 505] on div at bounding box center [189, 511] width 91 height 91
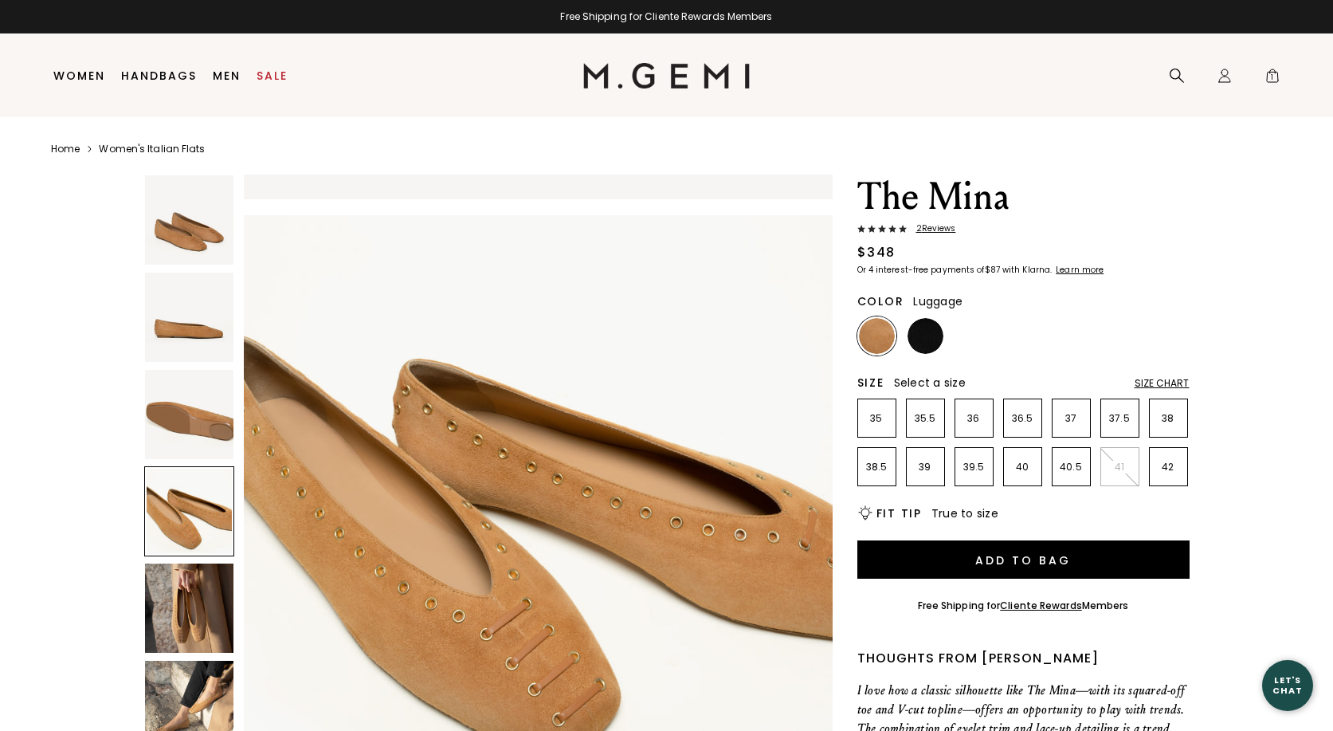
scroll to position [1776, 0]
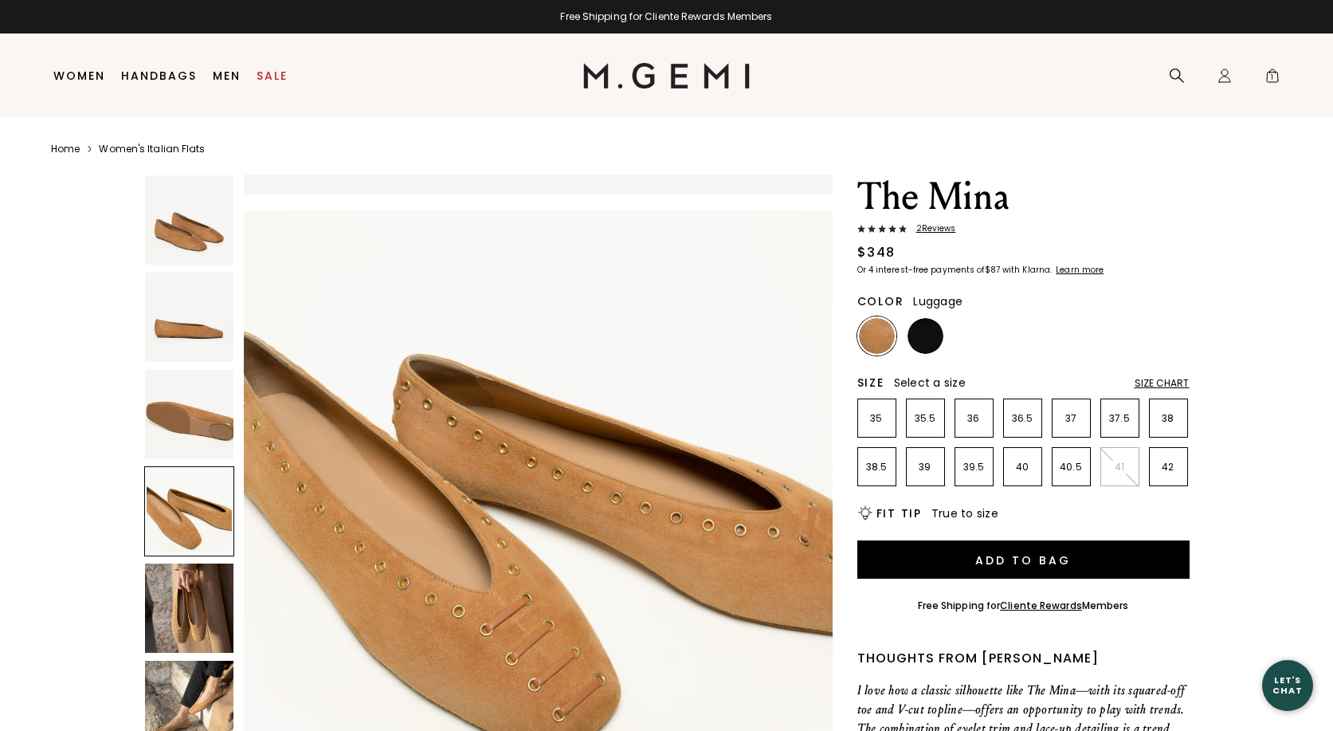
click at [198, 602] on img at bounding box center [189, 607] width 89 height 89
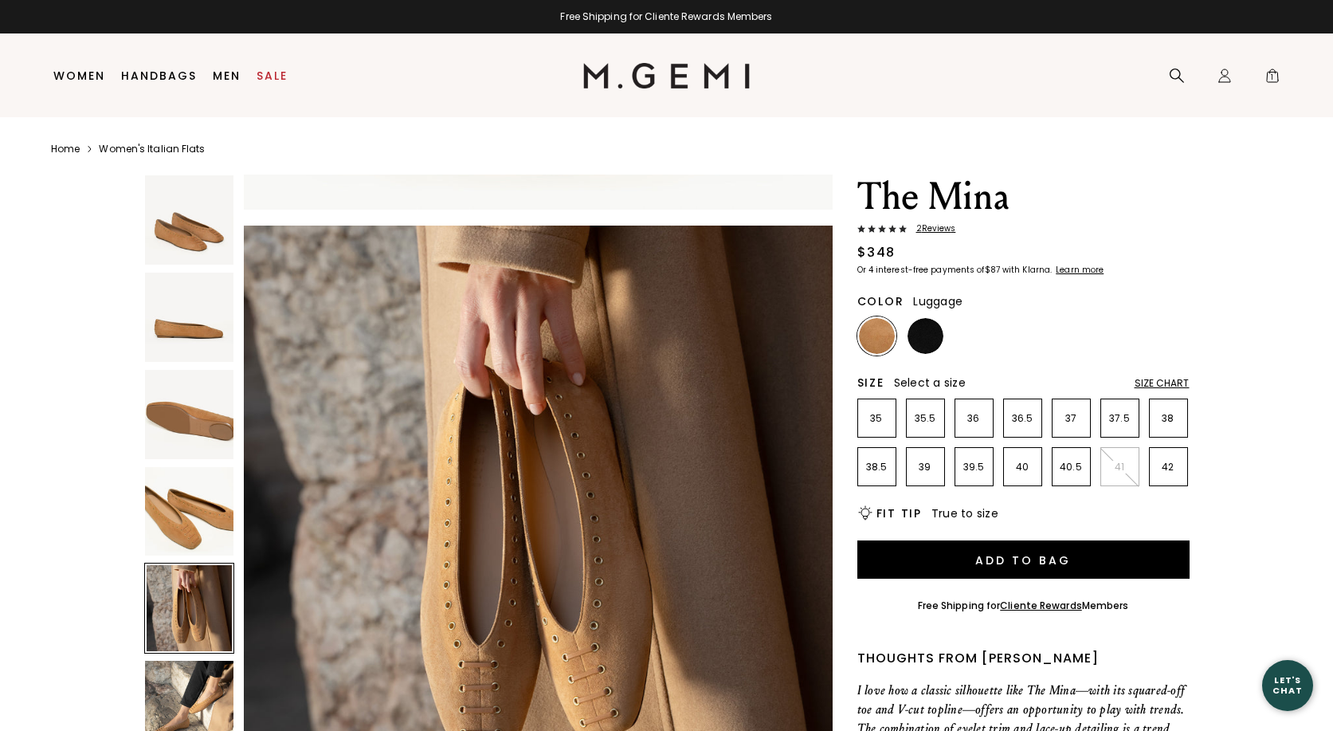
scroll to position [2369, 0]
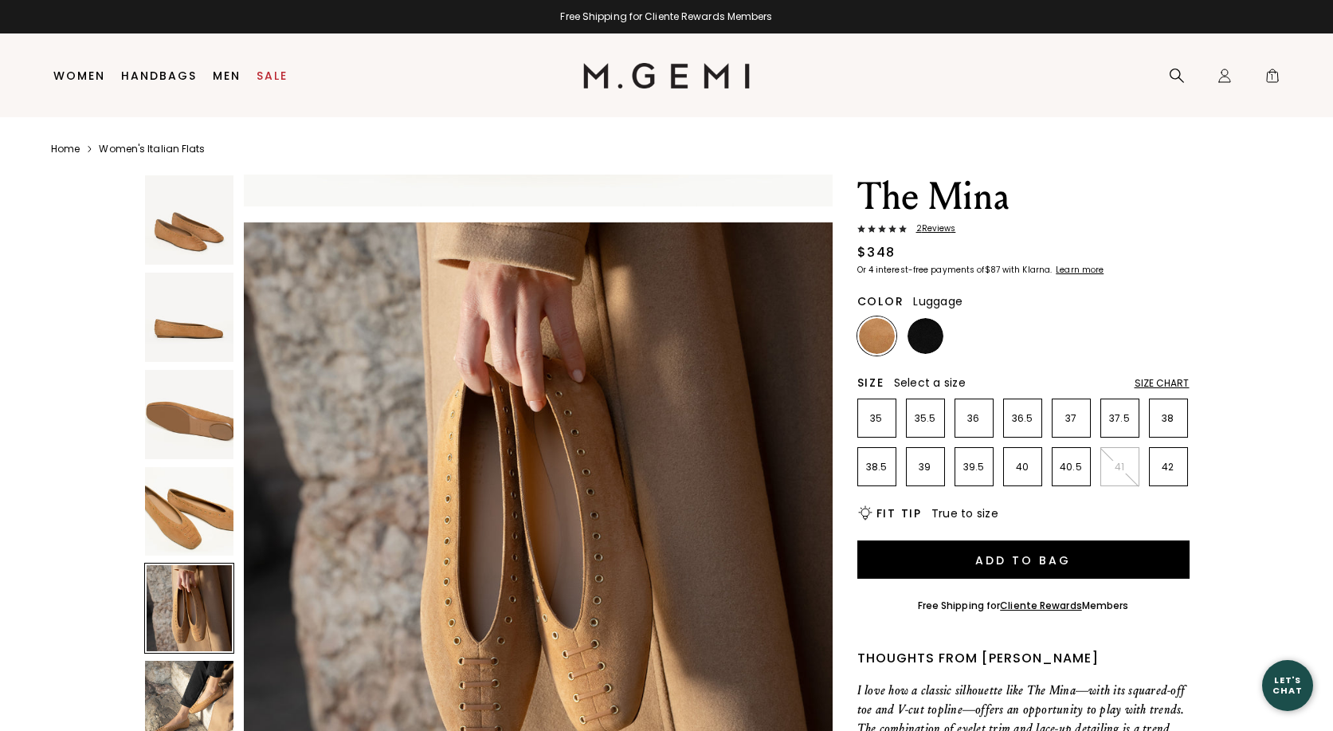
click at [203, 689] on img at bounding box center [189, 705] width 89 height 89
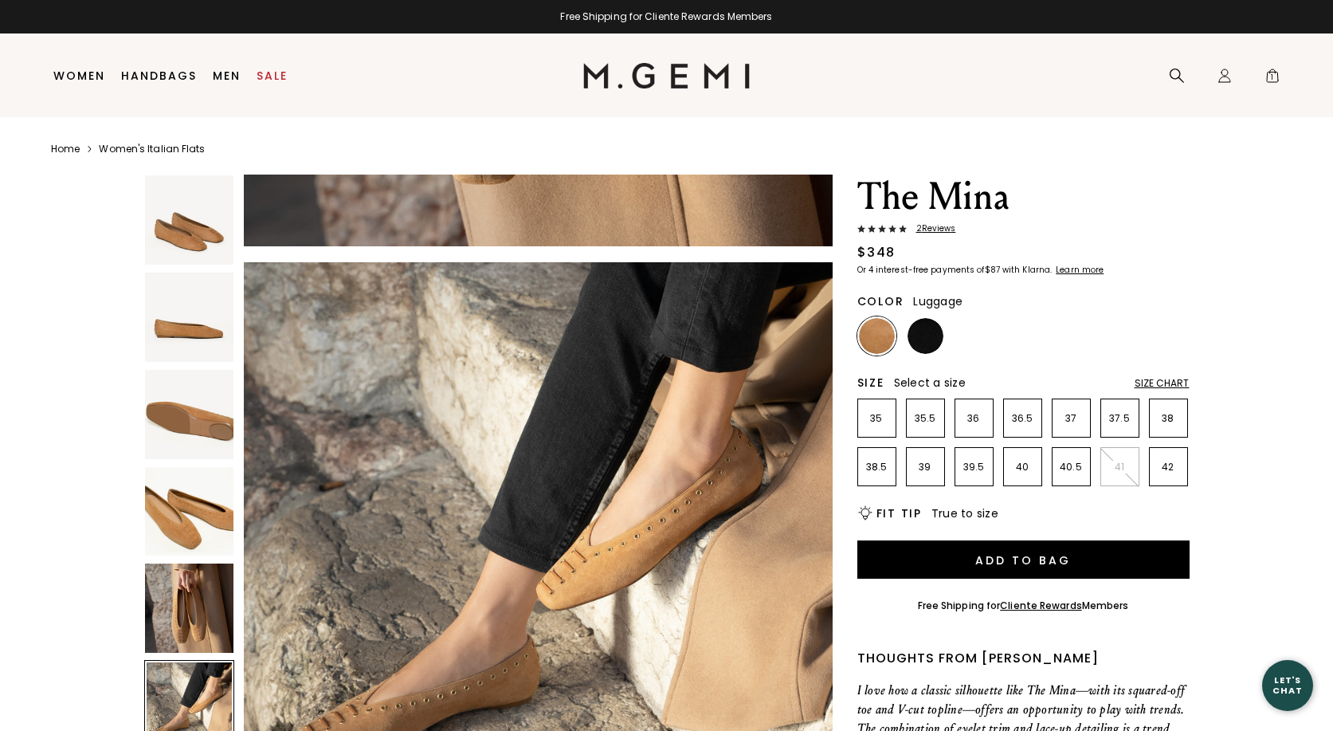
scroll to position [2961, 0]
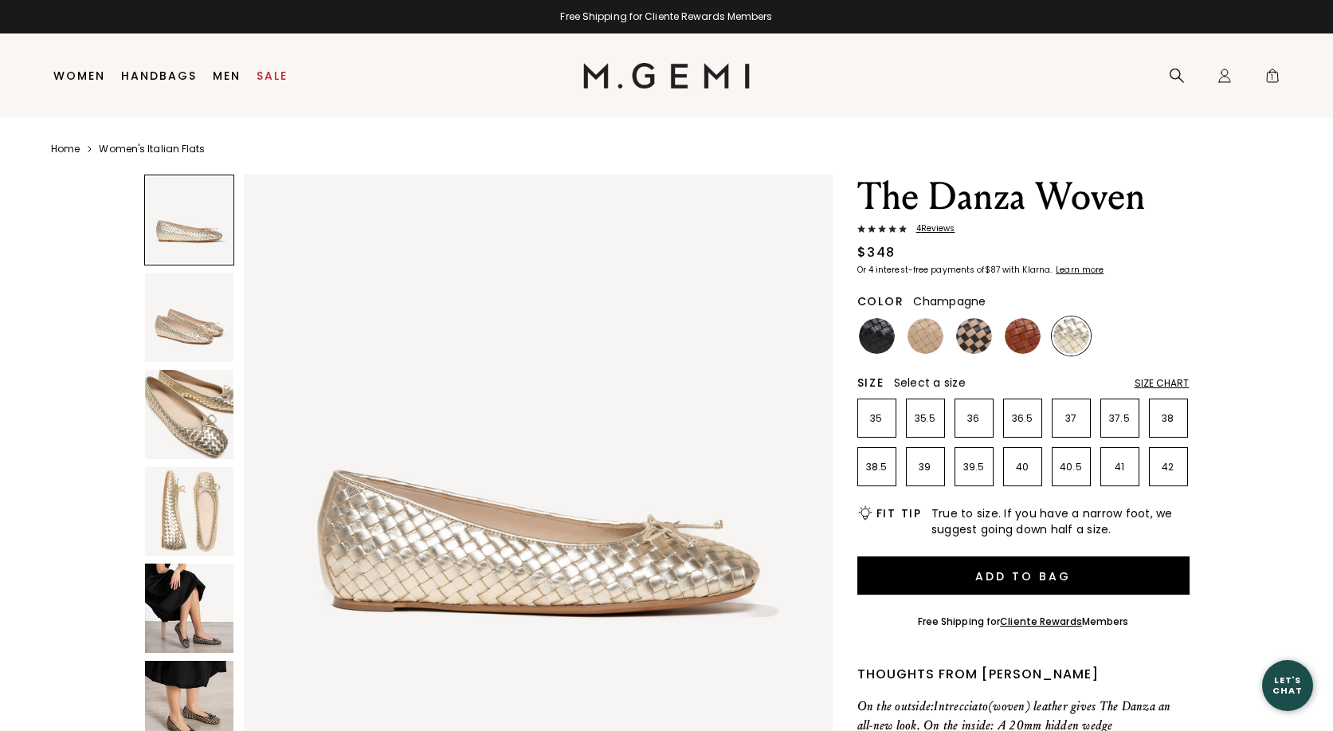
click at [191, 320] on img at bounding box center [189, 317] width 89 height 89
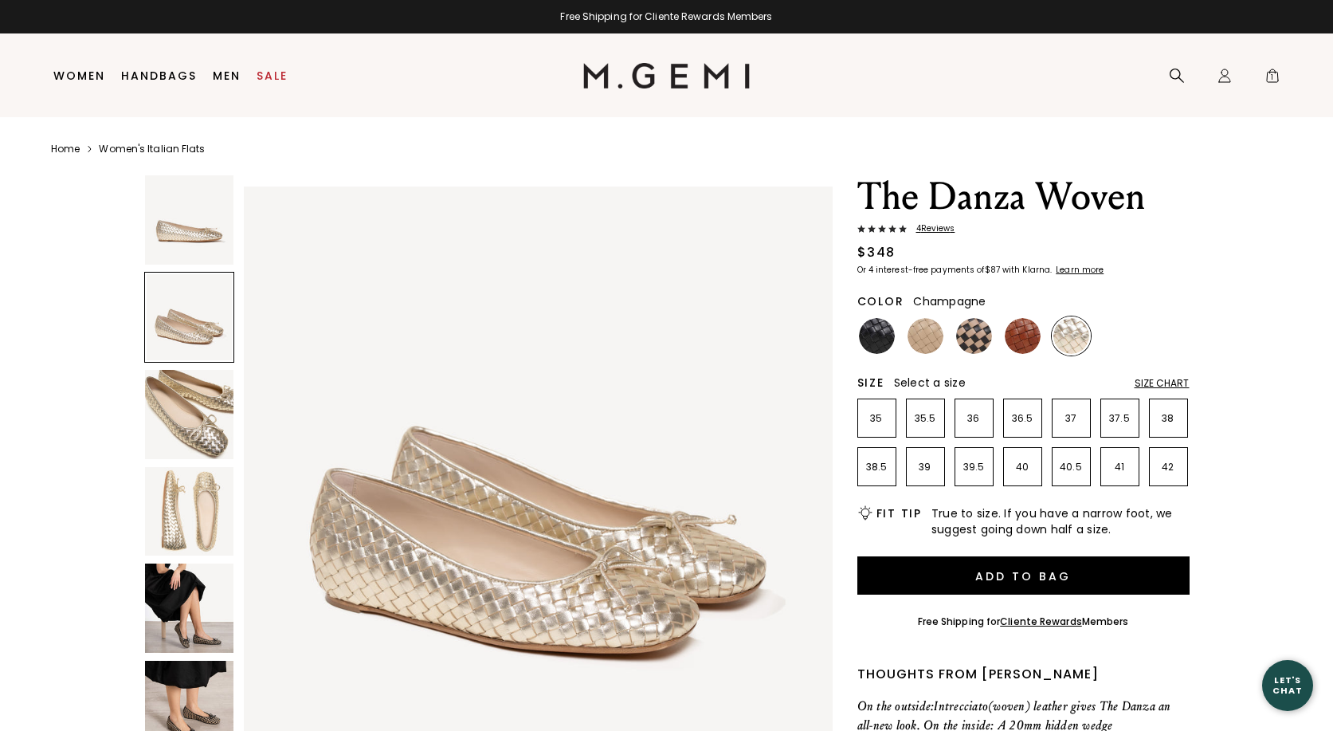
click at [186, 399] on img at bounding box center [189, 414] width 89 height 89
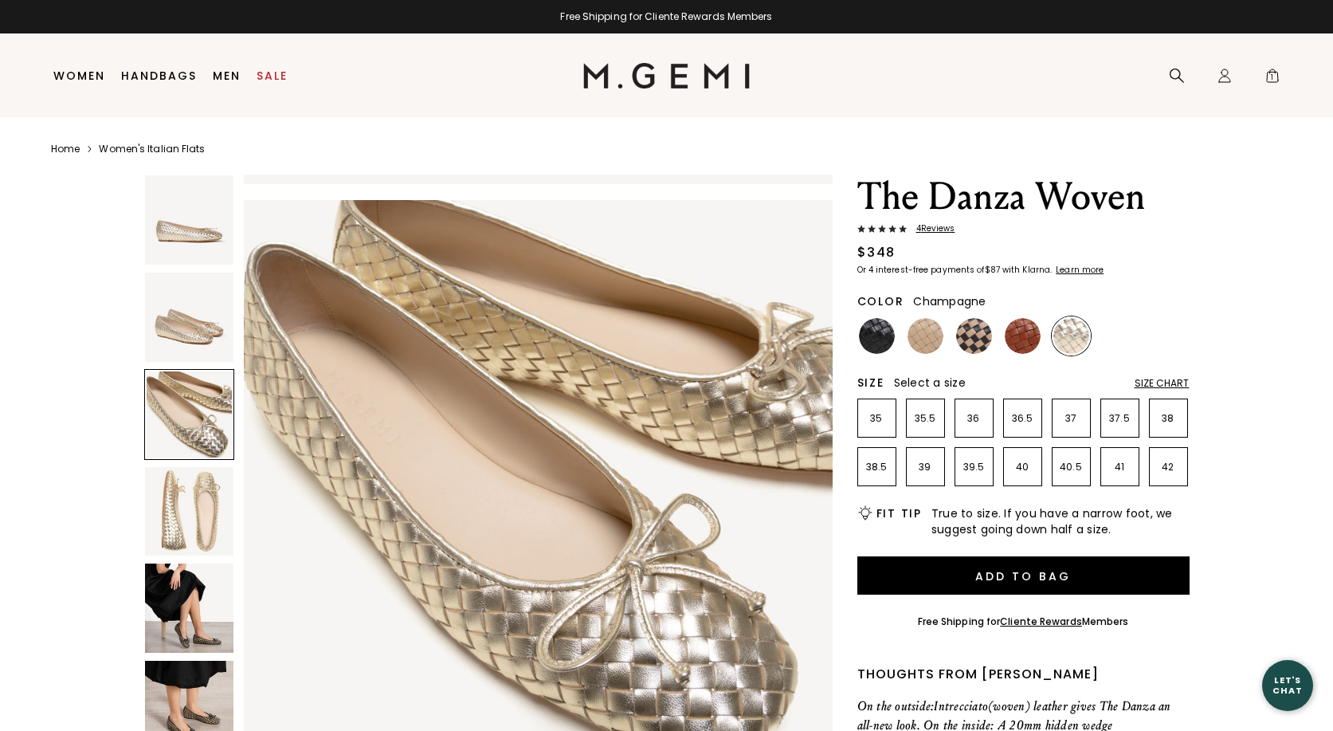
scroll to position [1184, 0]
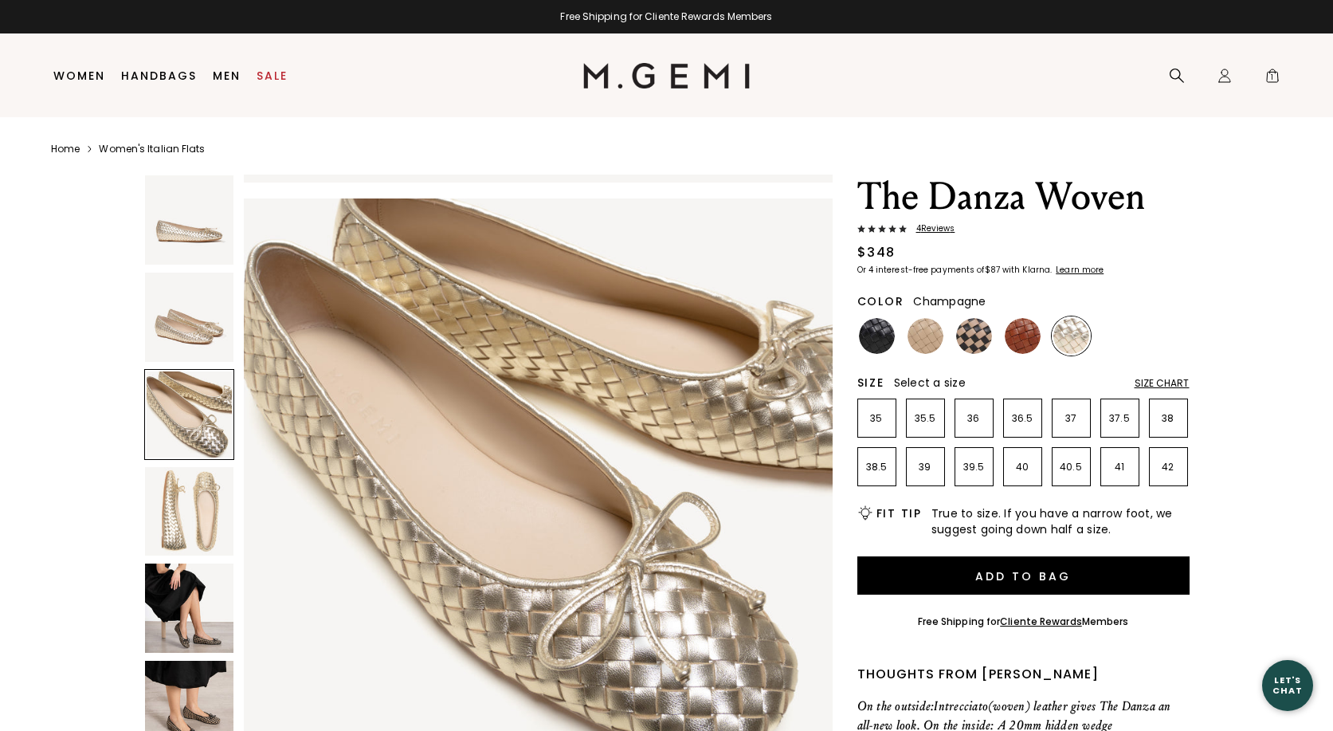
click at [191, 501] on img at bounding box center [189, 511] width 89 height 89
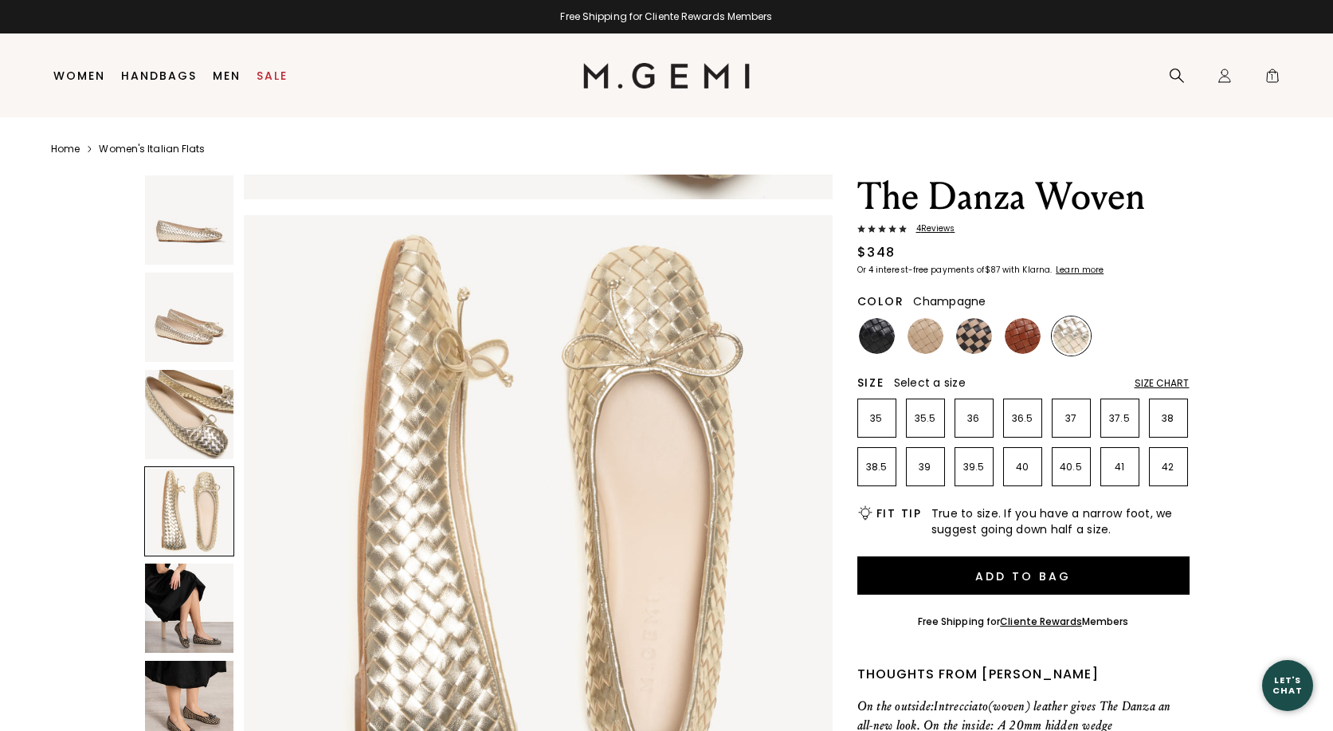
scroll to position [1776, 0]
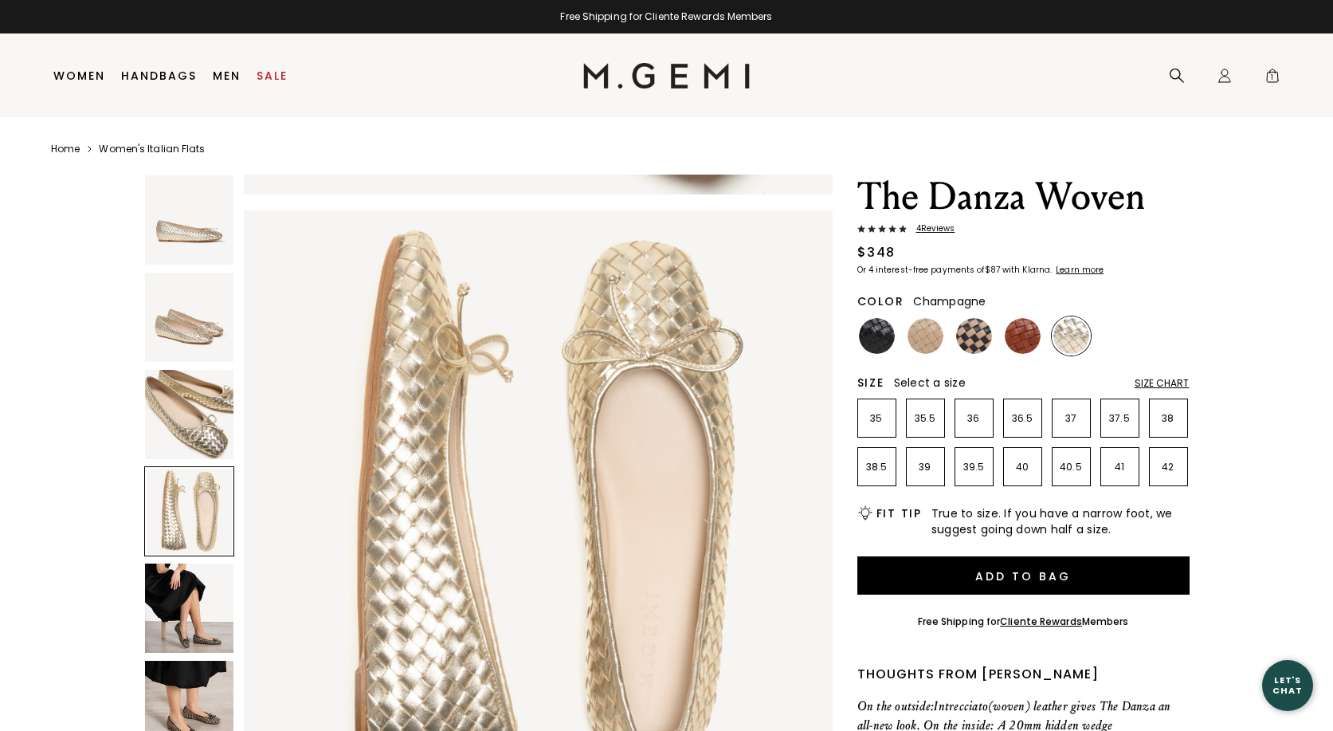
click at [193, 583] on img at bounding box center [189, 607] width 89 height 89
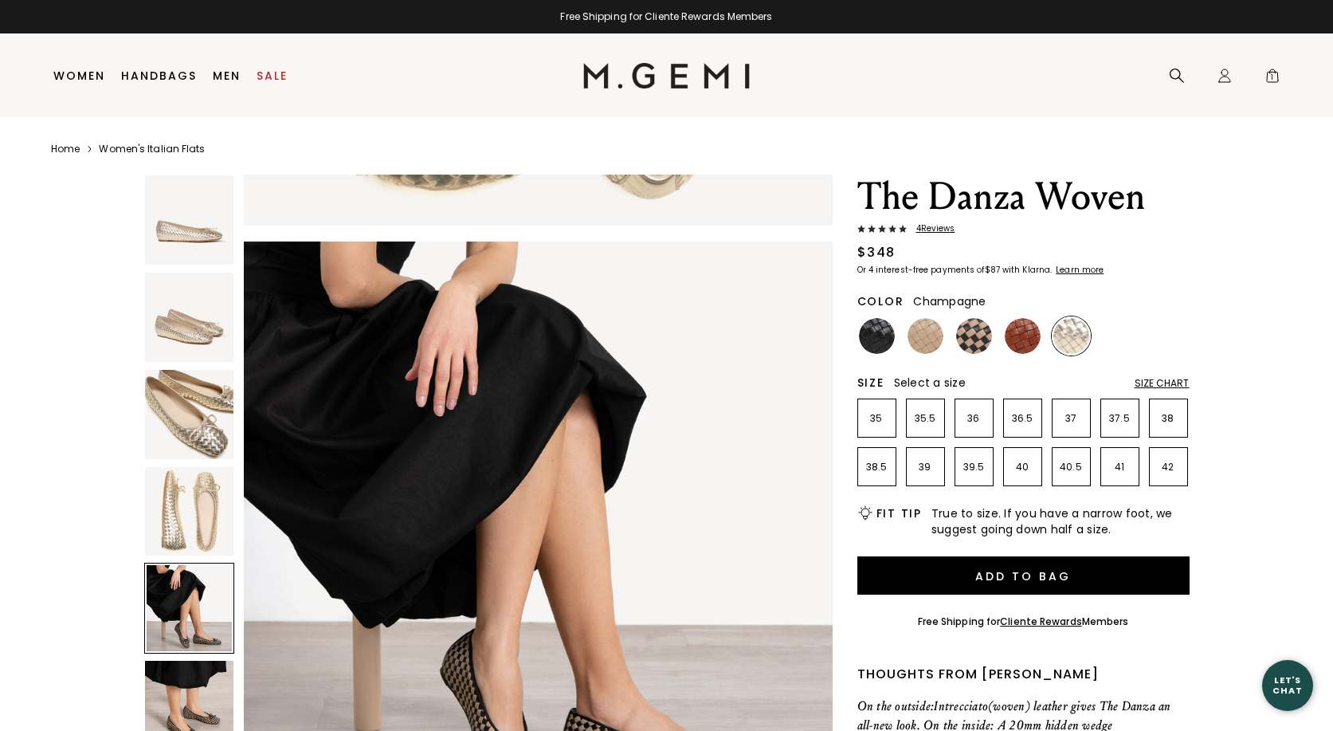
scroll to position [2369, 0]
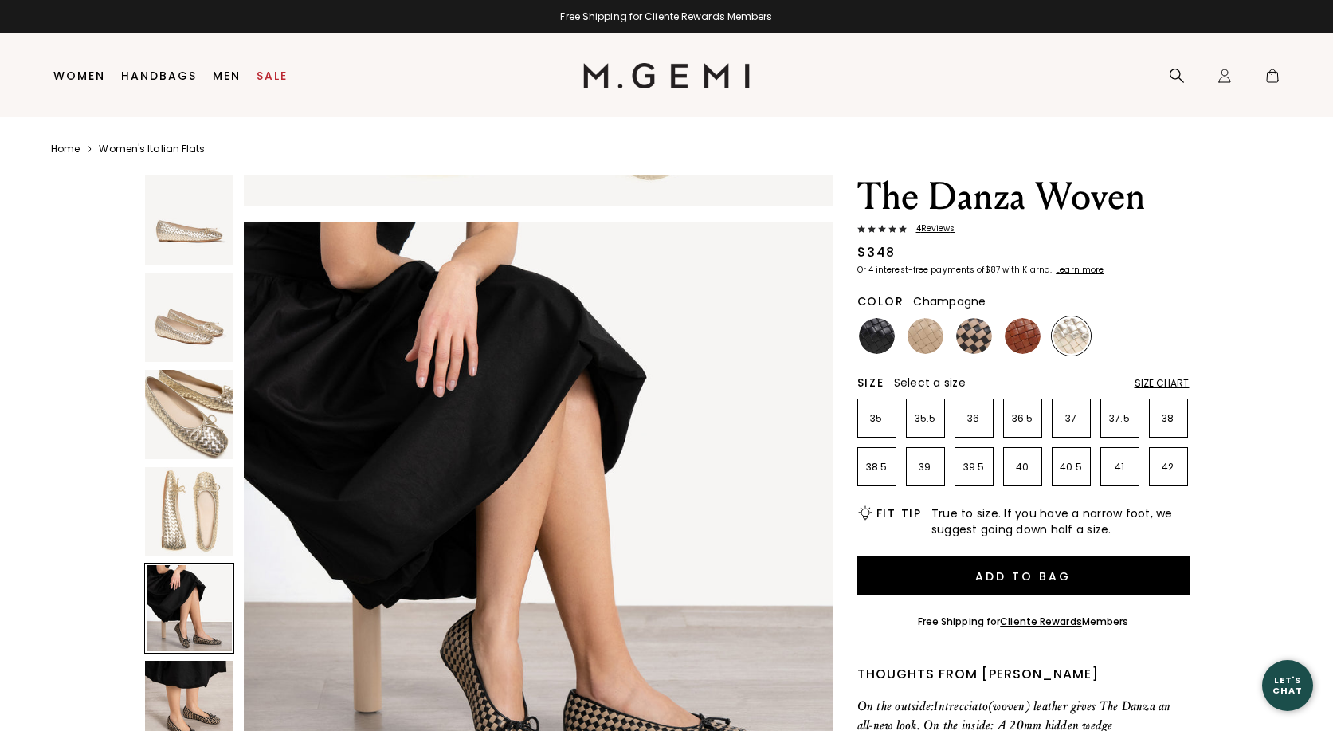
click at [210, 700] on img at bounding box center [189, 705] width 89 height 89
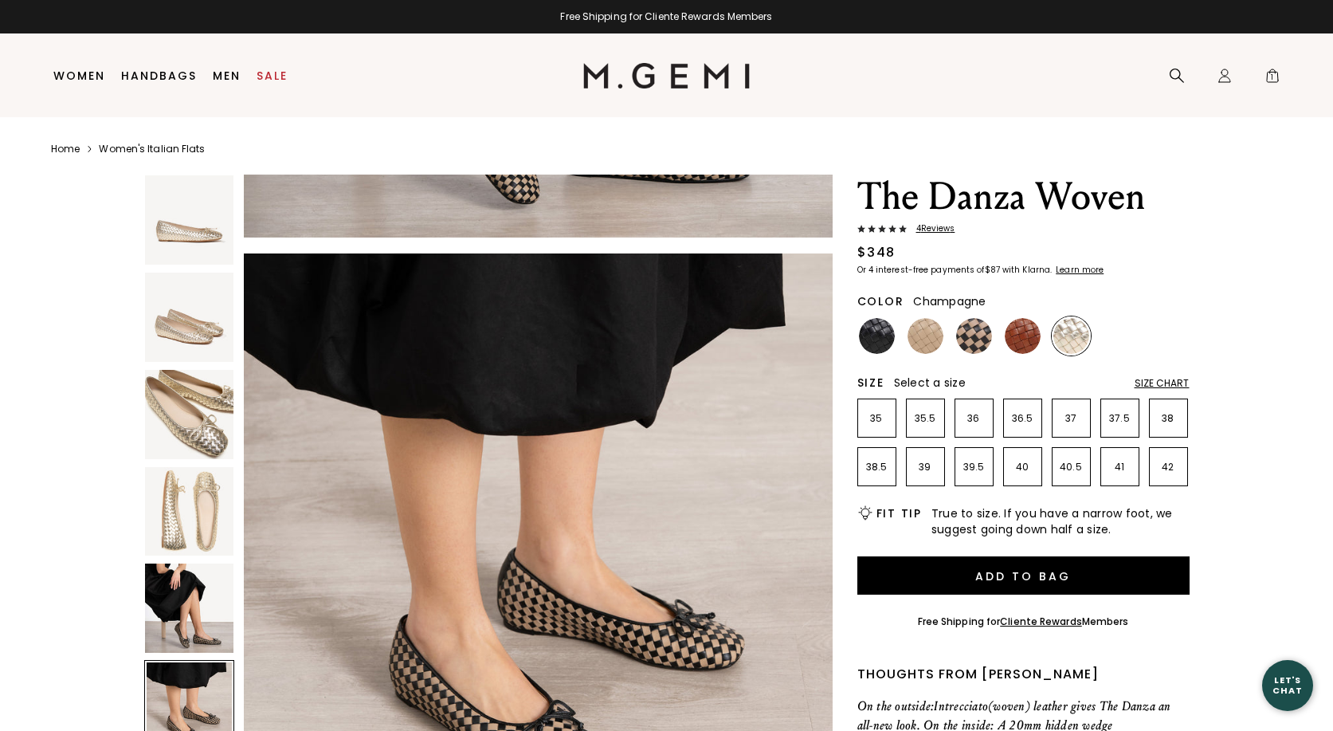
scroll to position [2961, 0]
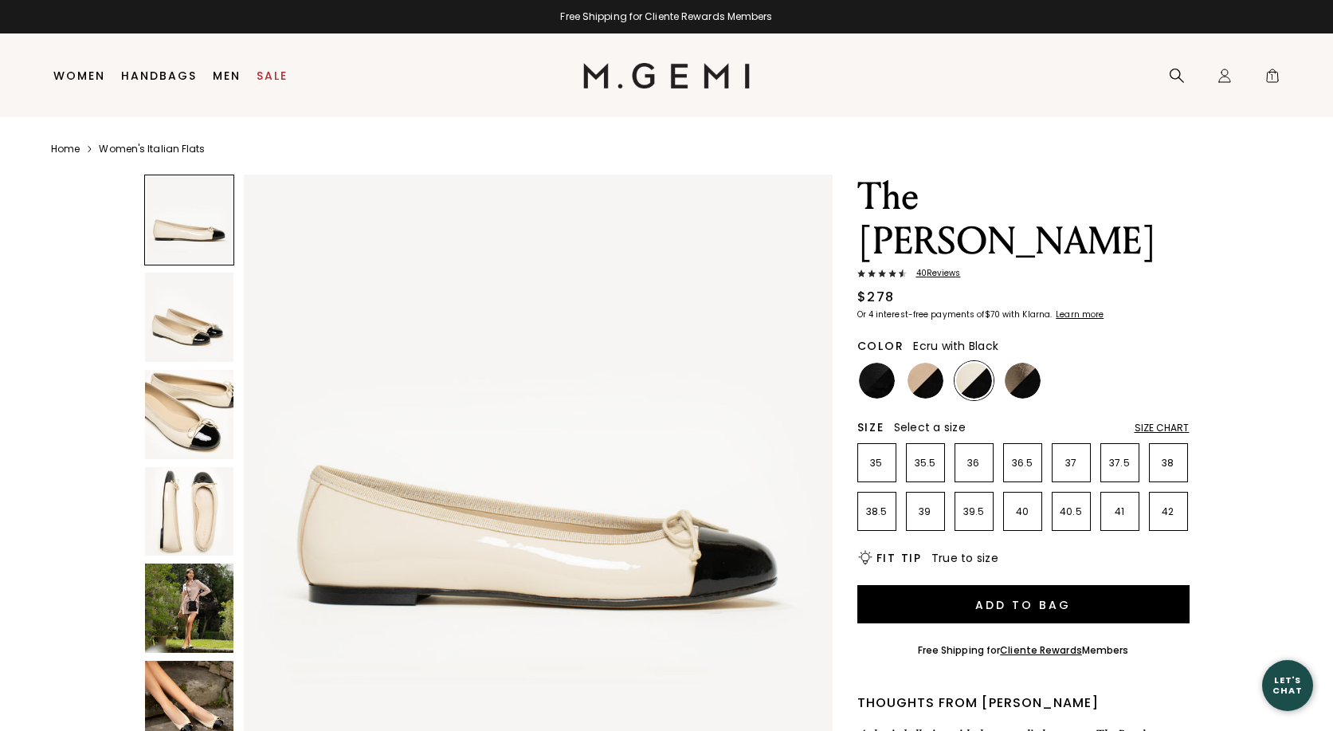
click at [188, 316] on img at bounding box center [189, 317] width 89 height 89
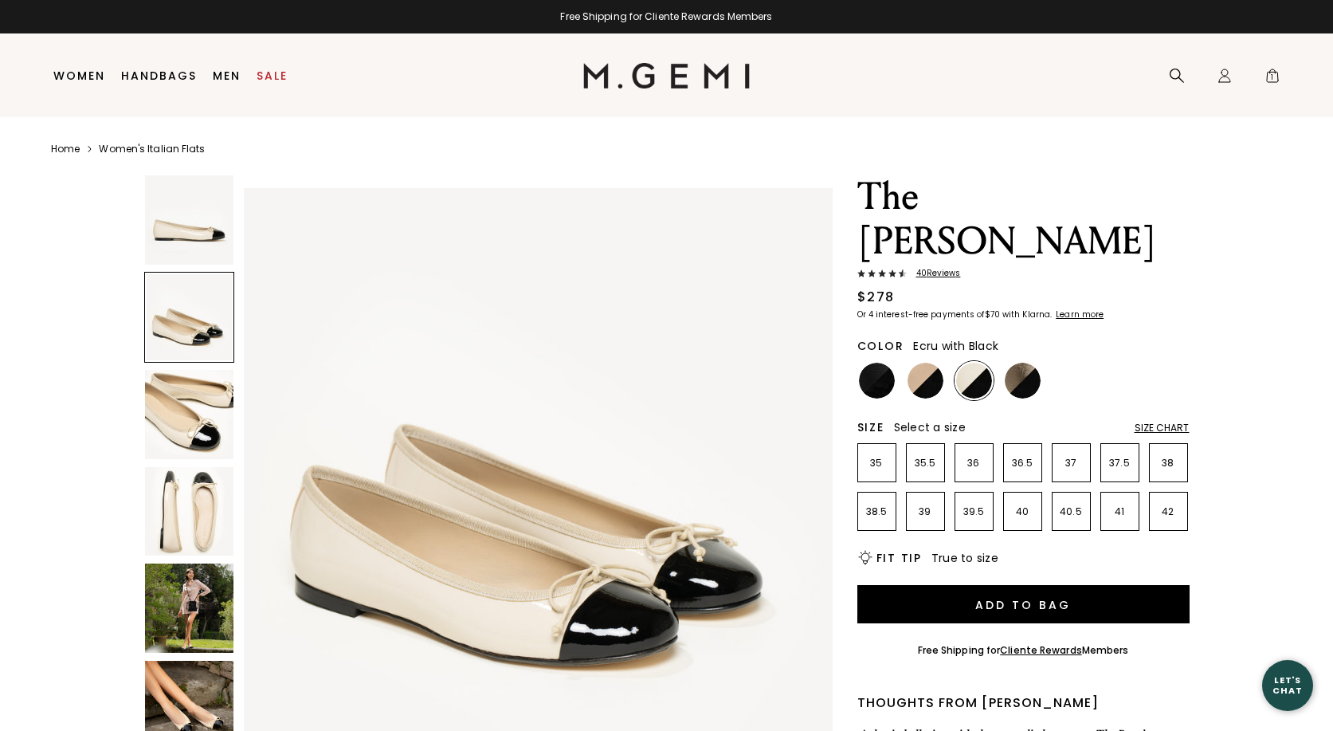
scroll to position [592, 0]
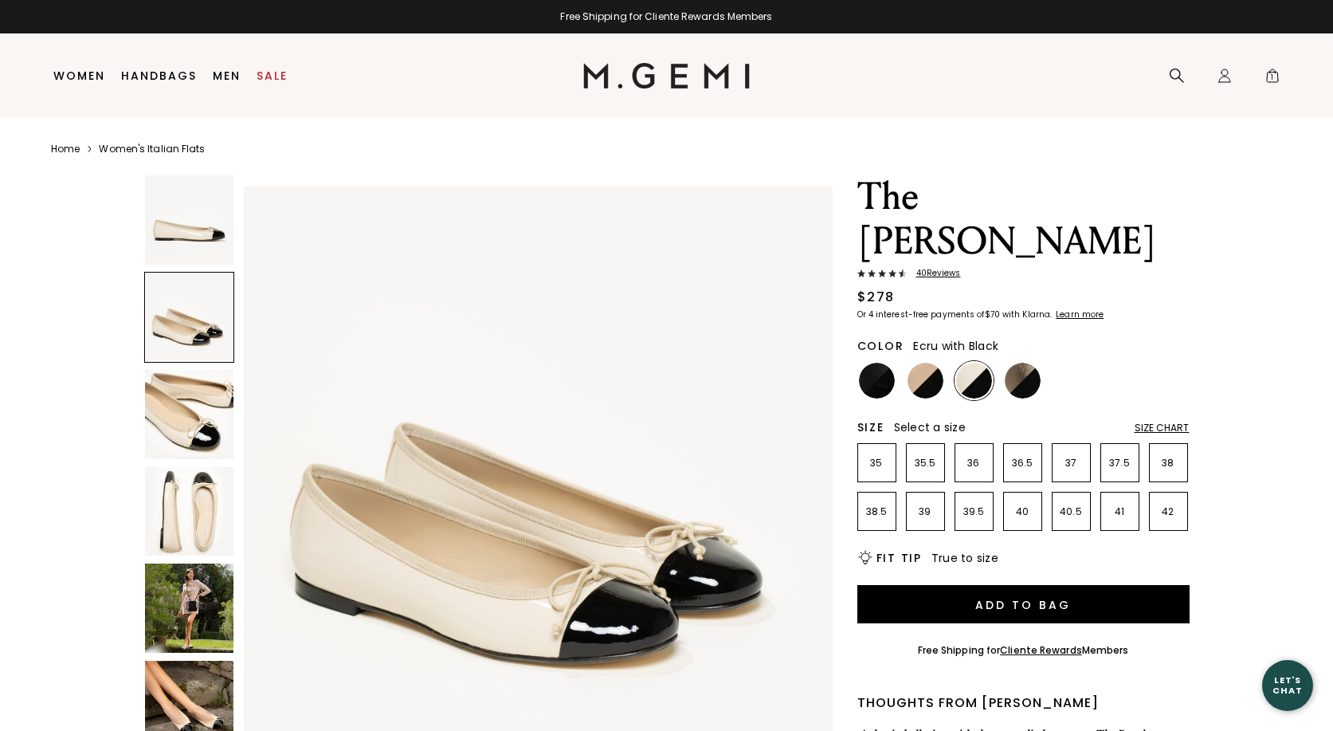
click at [187, 399] on img at bounding box center [189, 414] width 89 height 89
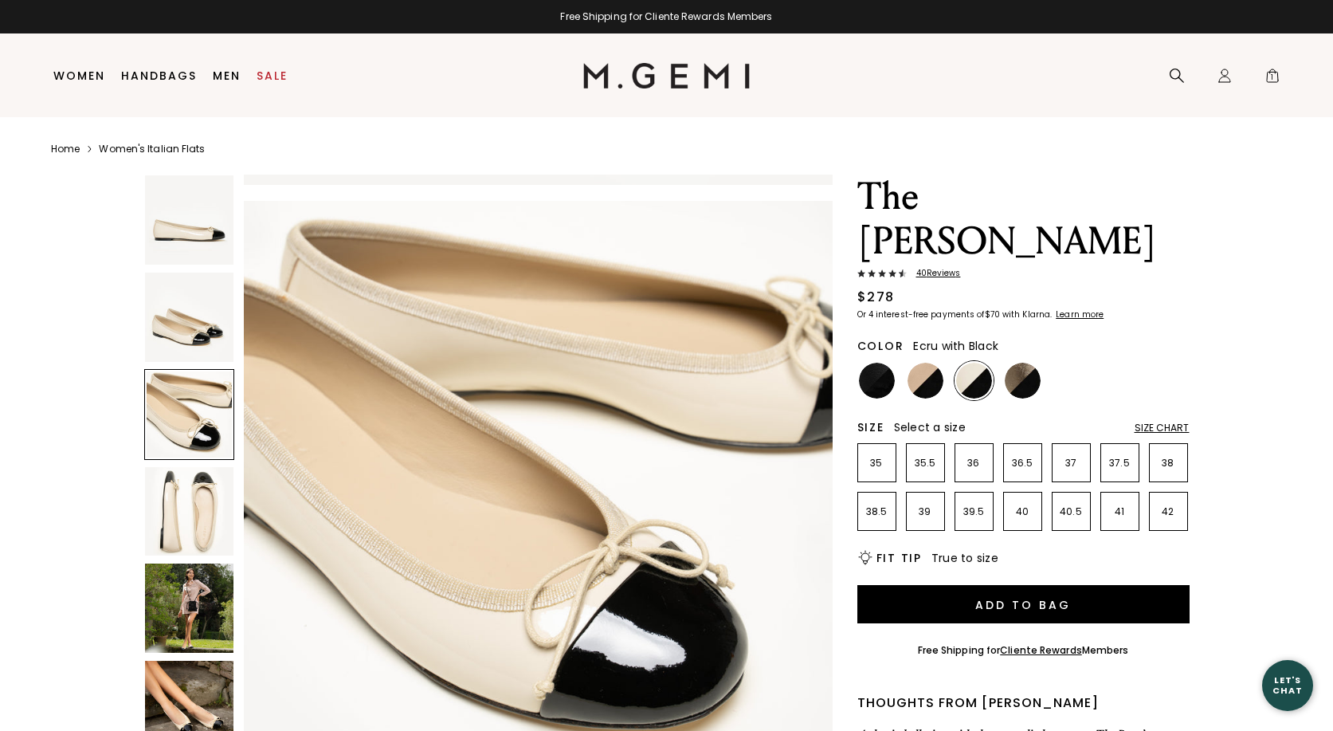
scroll to position [1184, 0]
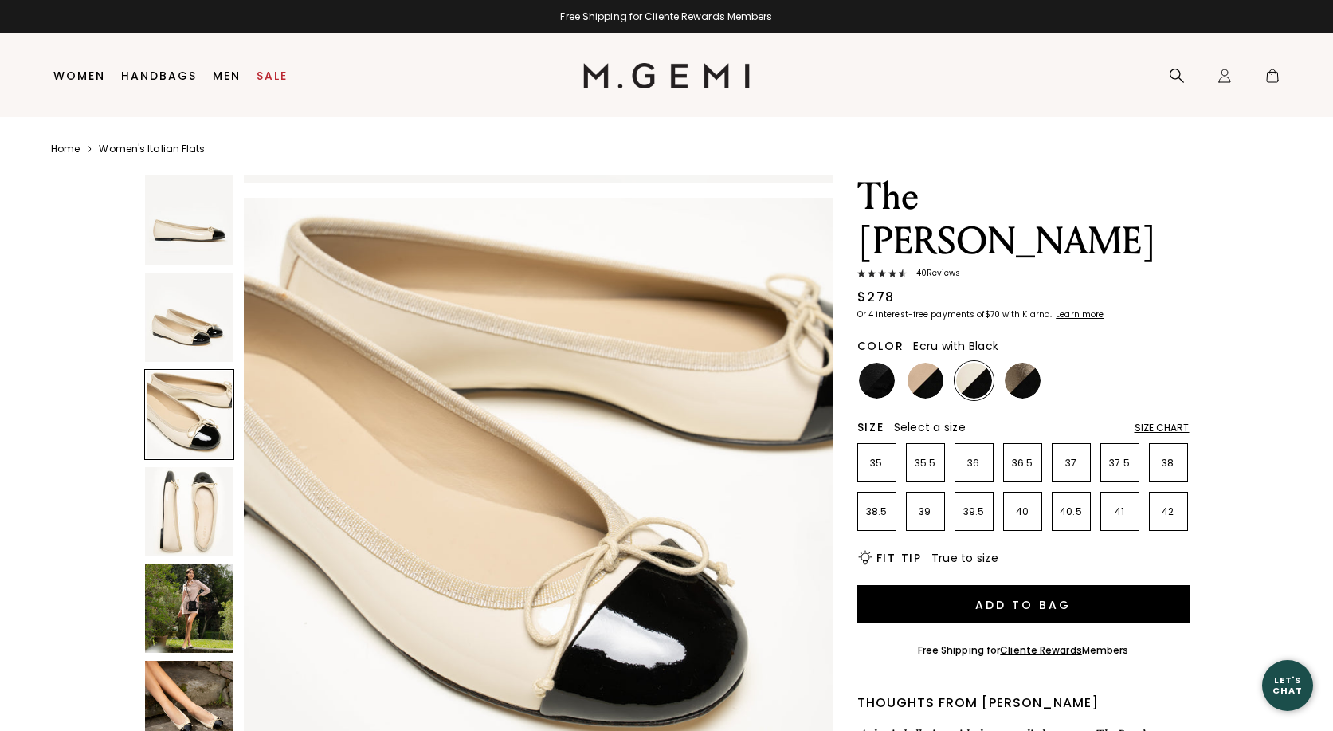
click at [189, 492] on img at bounding box center [189, 511] width 89 height 89
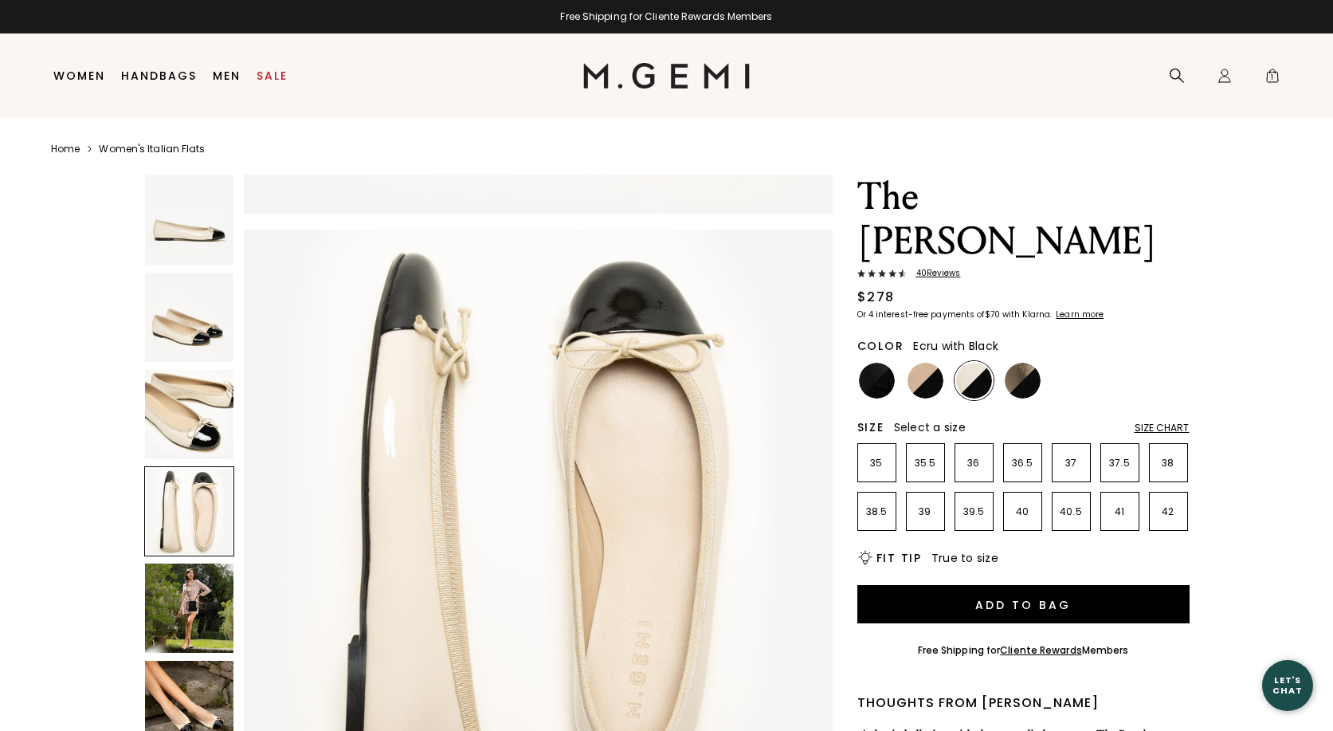
scroll to position [1776, 0]
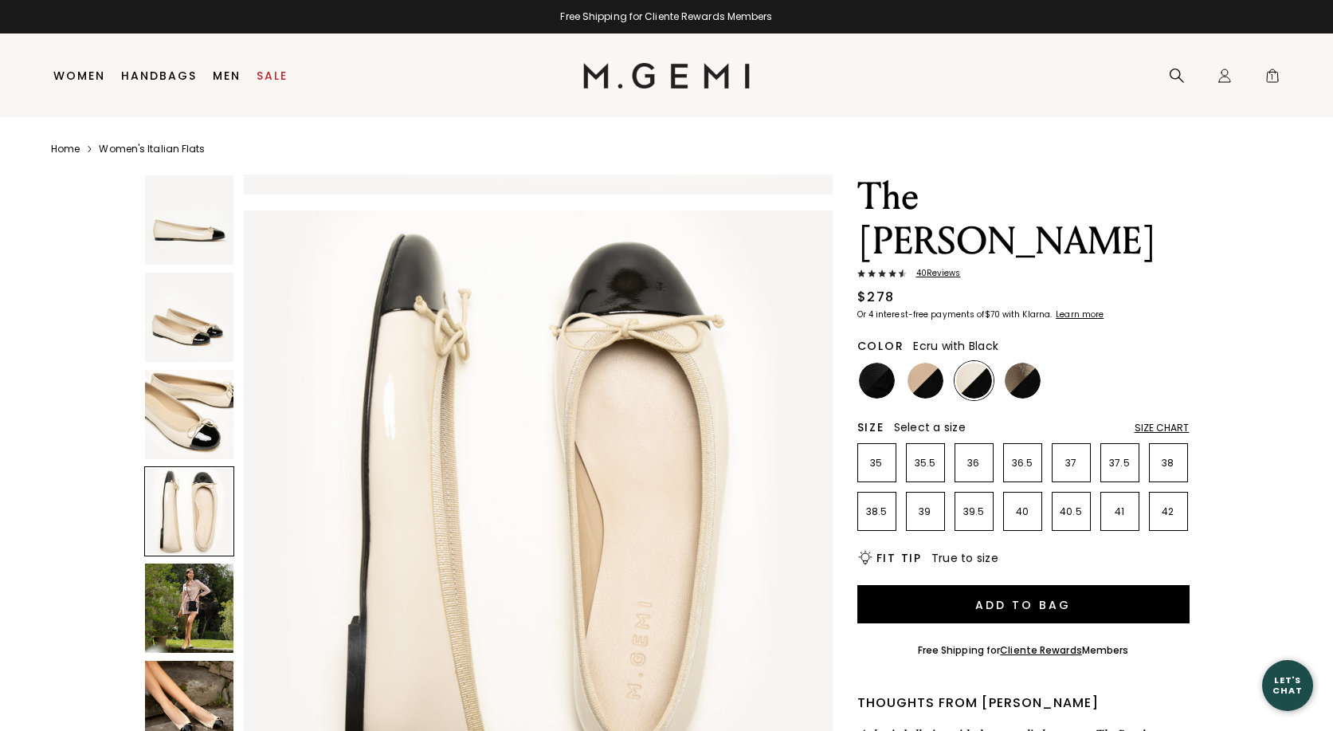
click at [190, 606] on img at bounding box center [189, 607] width 89 height 89
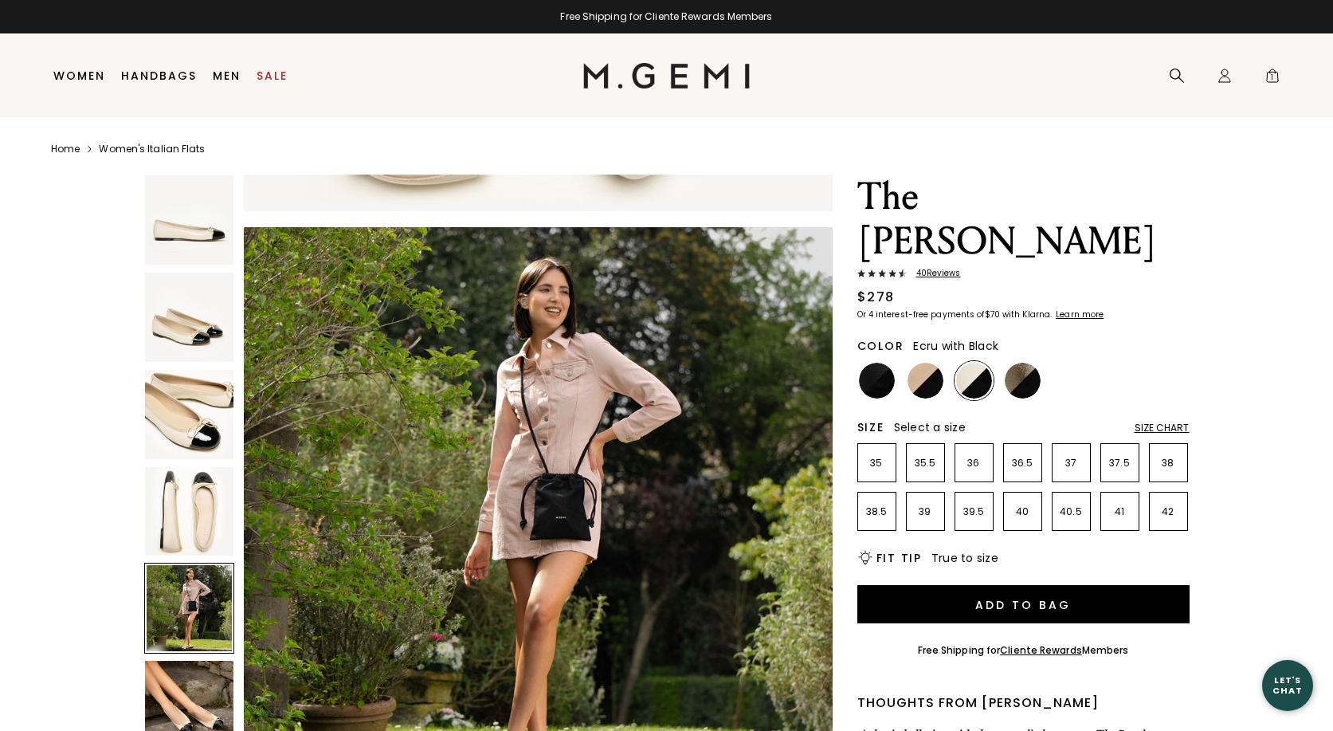
scroll to position [2369, 0]
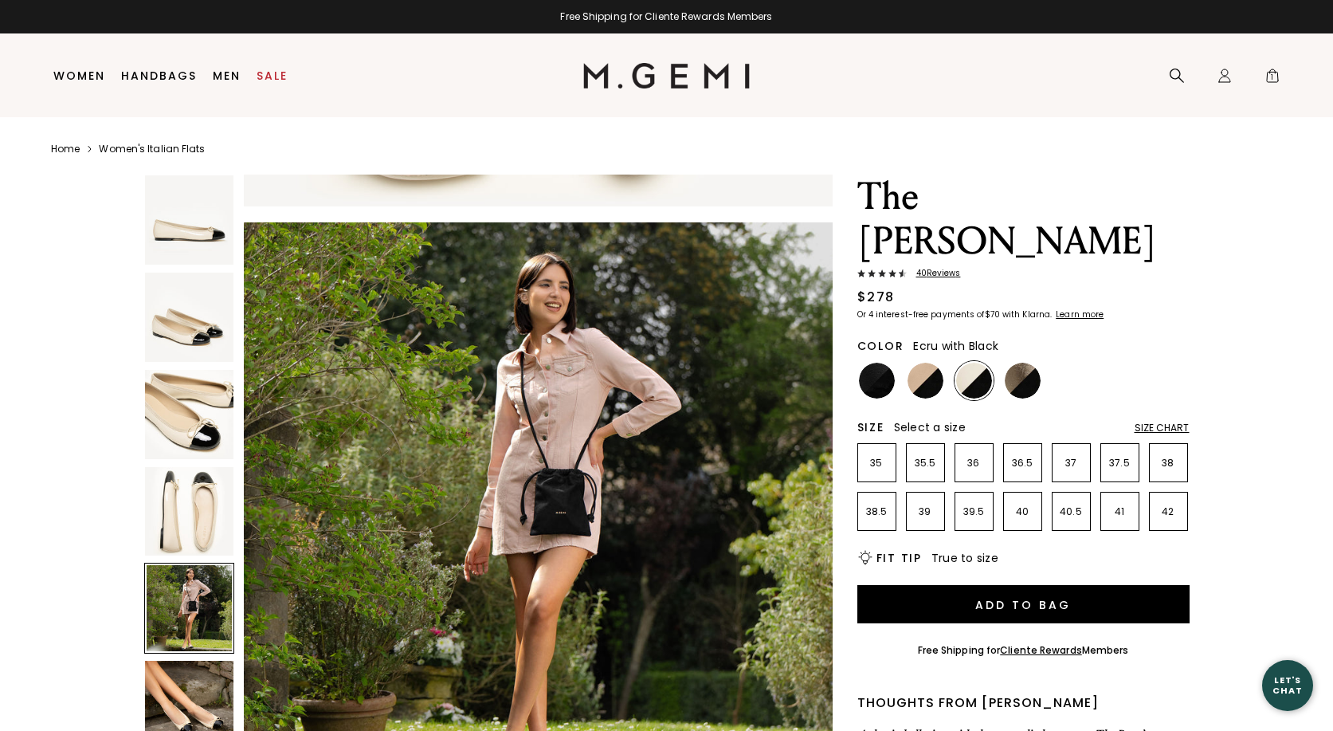
click at [193, 687] on img at bounding box center [189, 705] width 89 height 89
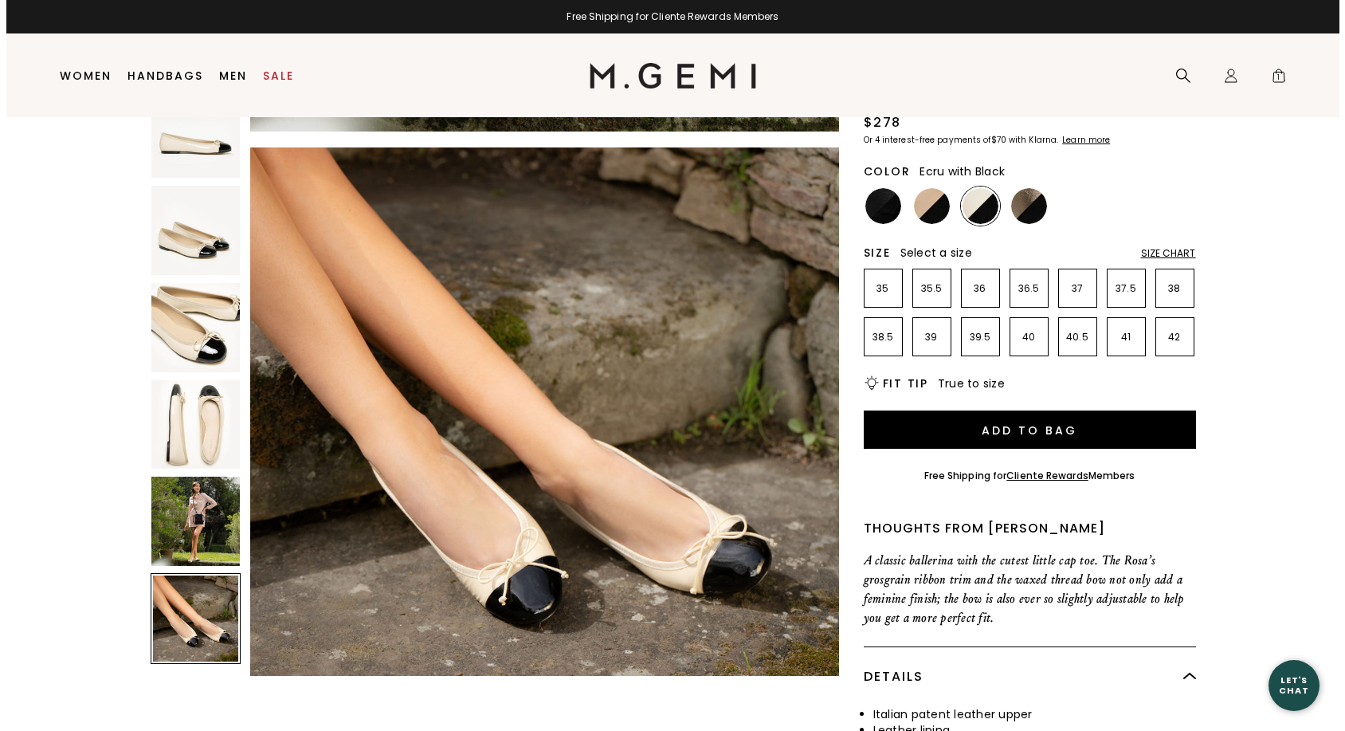
scroll to position [0, 0]
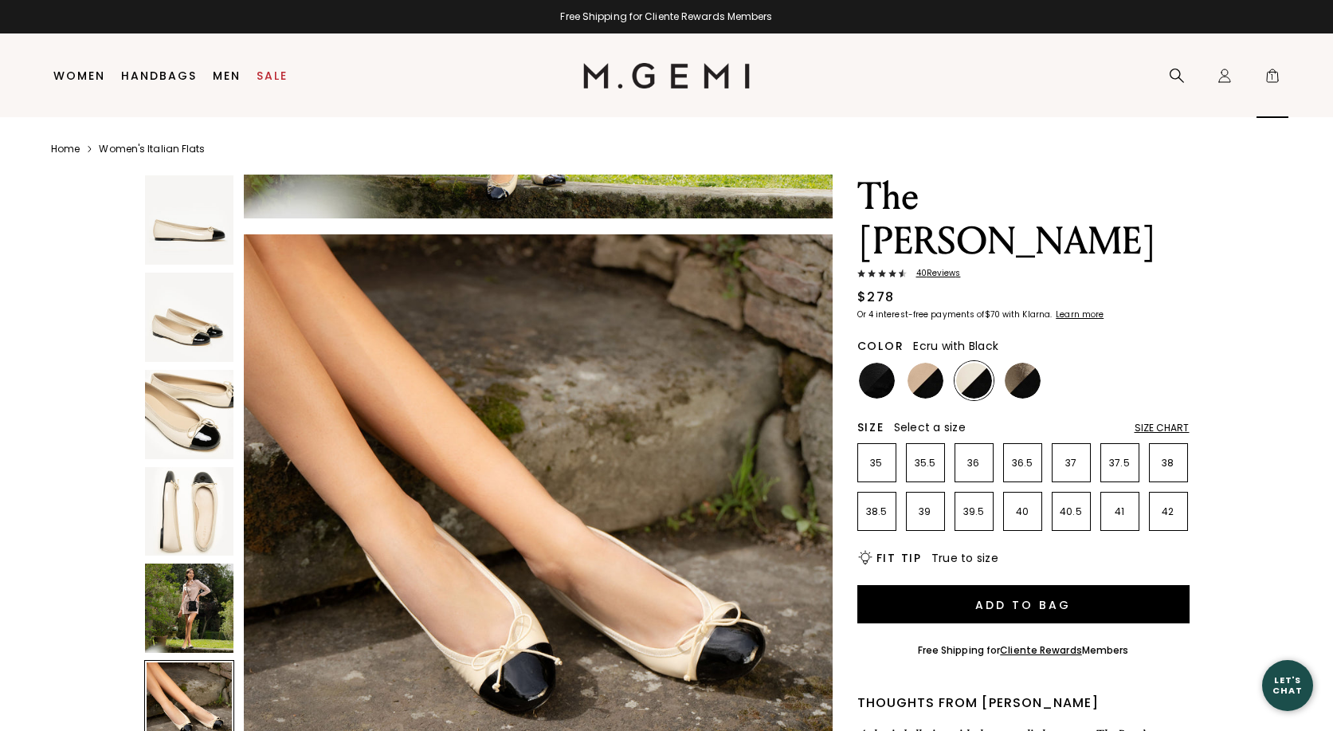
click at [1266, 77] on span "1" at bounding box center [1273, 79] width 16 height 16
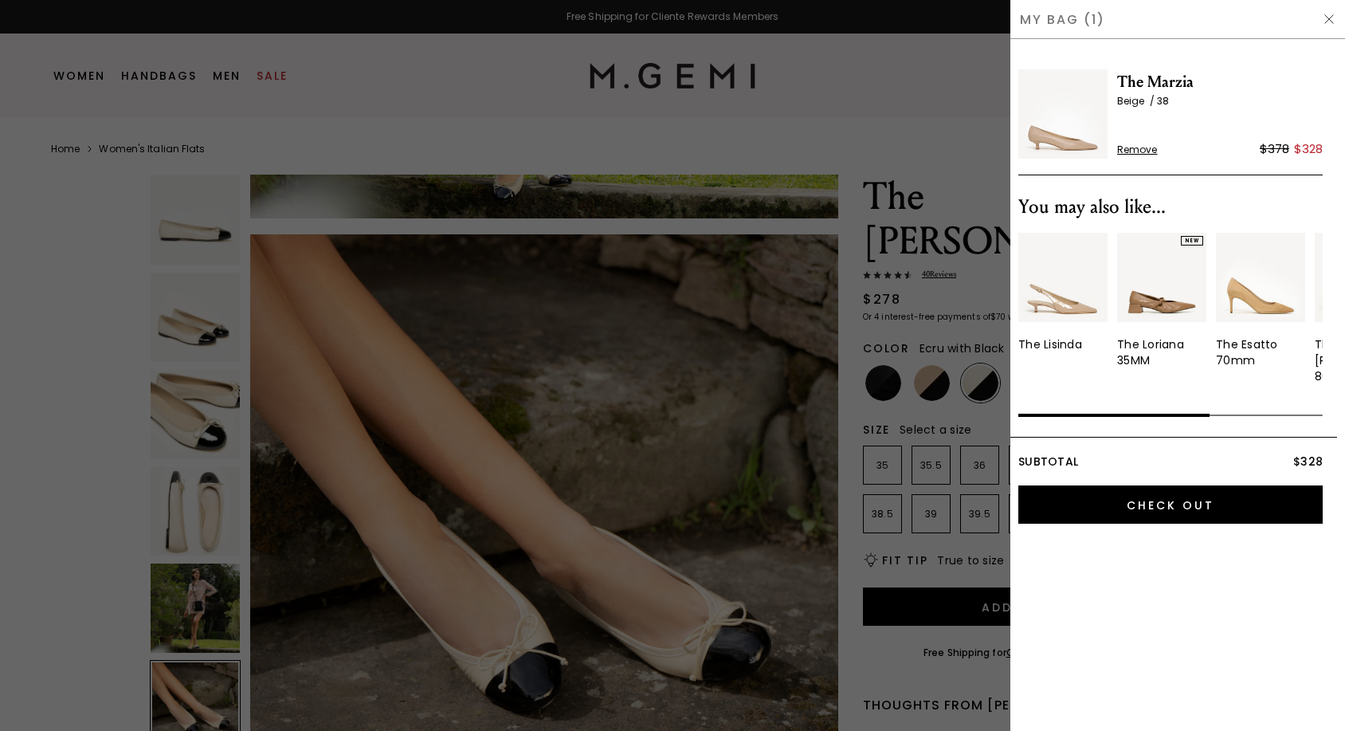
click at [1047, 144] on img at bounding box center [1062, 113] width 89 height 89
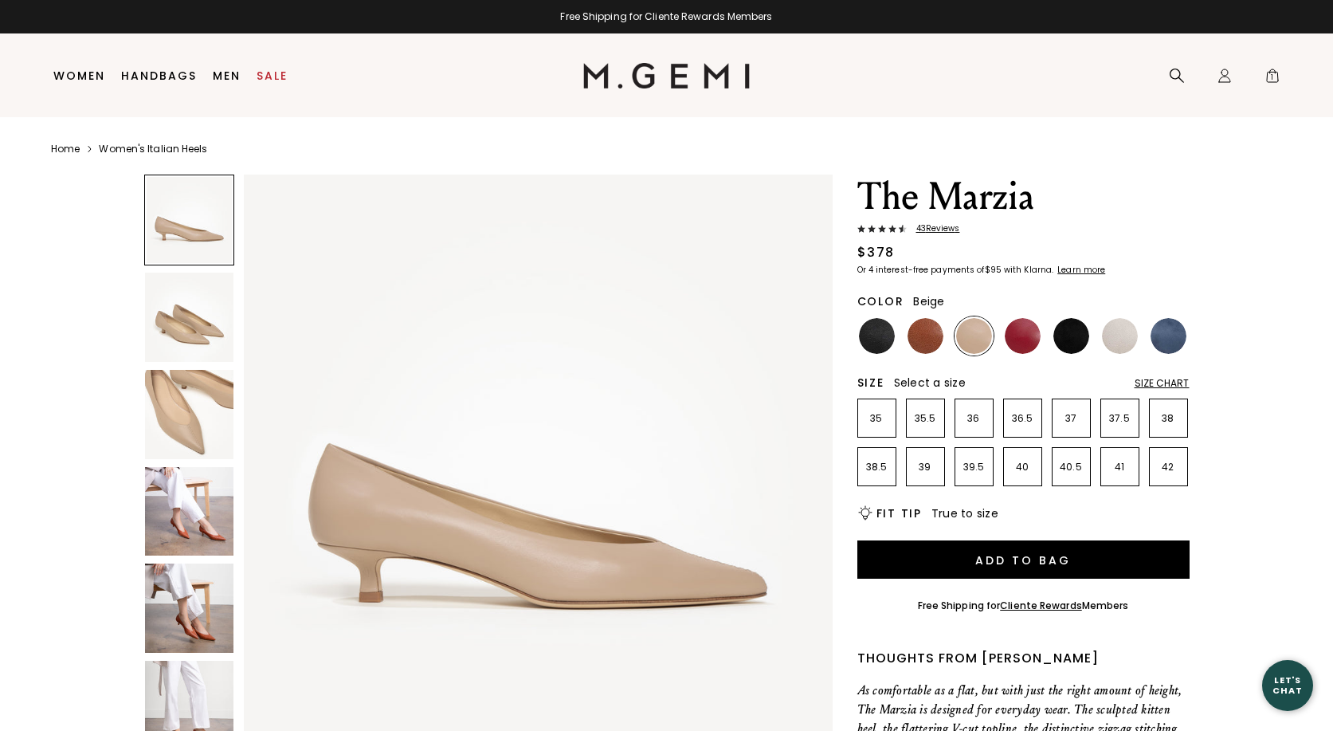
click at [182, 318] on img at bounding box center [189, 317] width 89 height 89
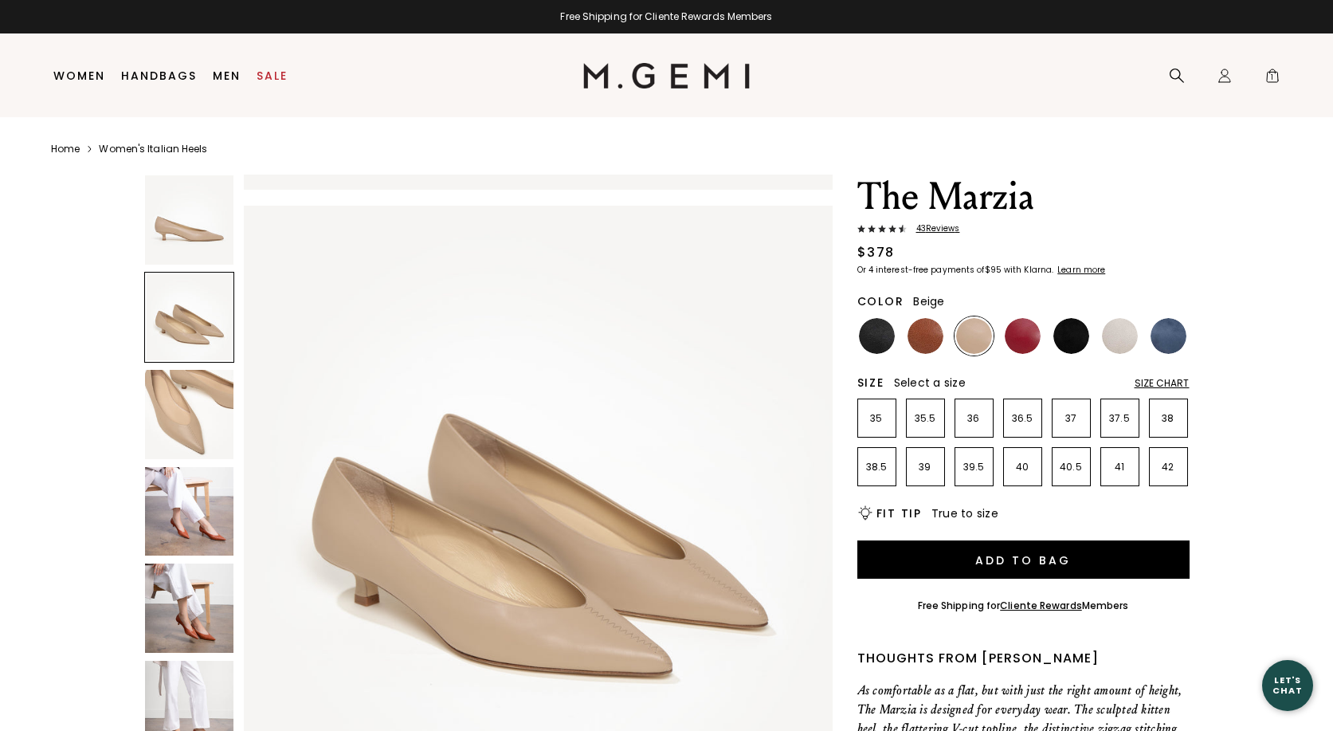
scroll to position [592, 0]
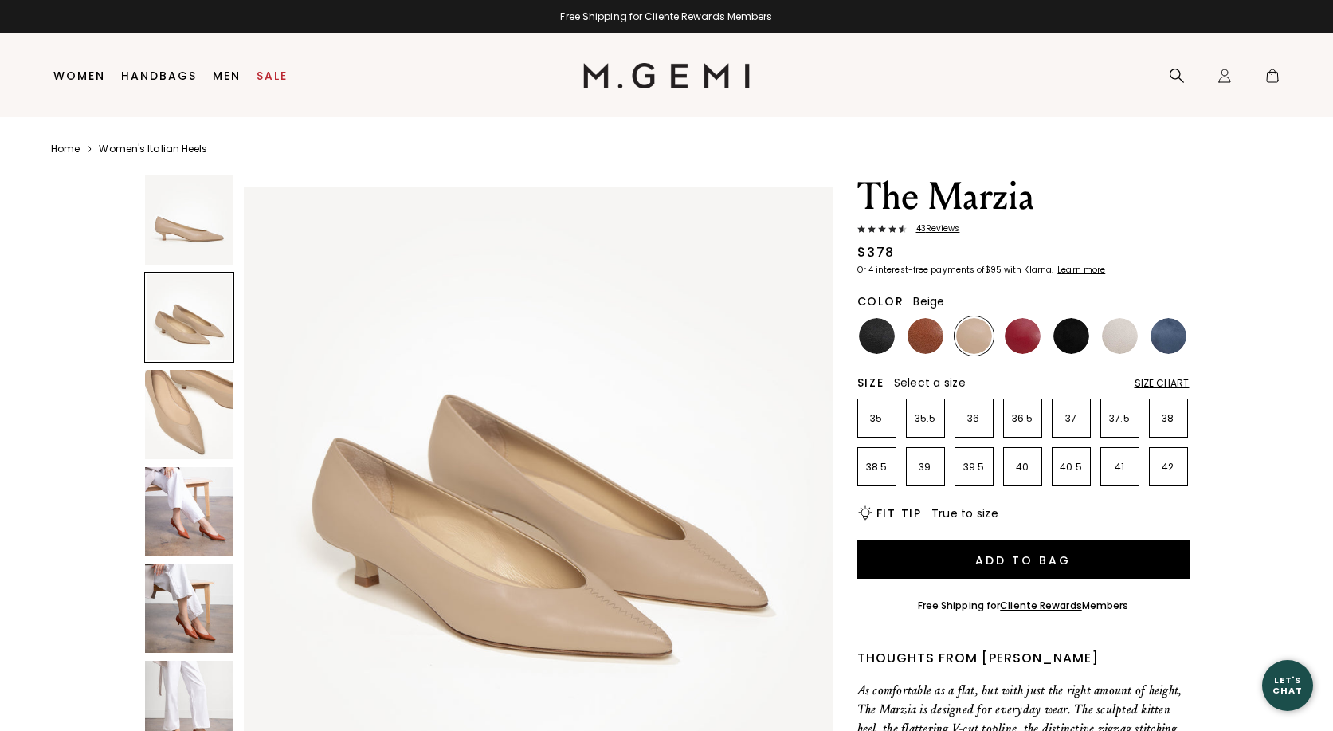
click at [174, 529] on img at bounding box center [189, 511] width 89 height 89
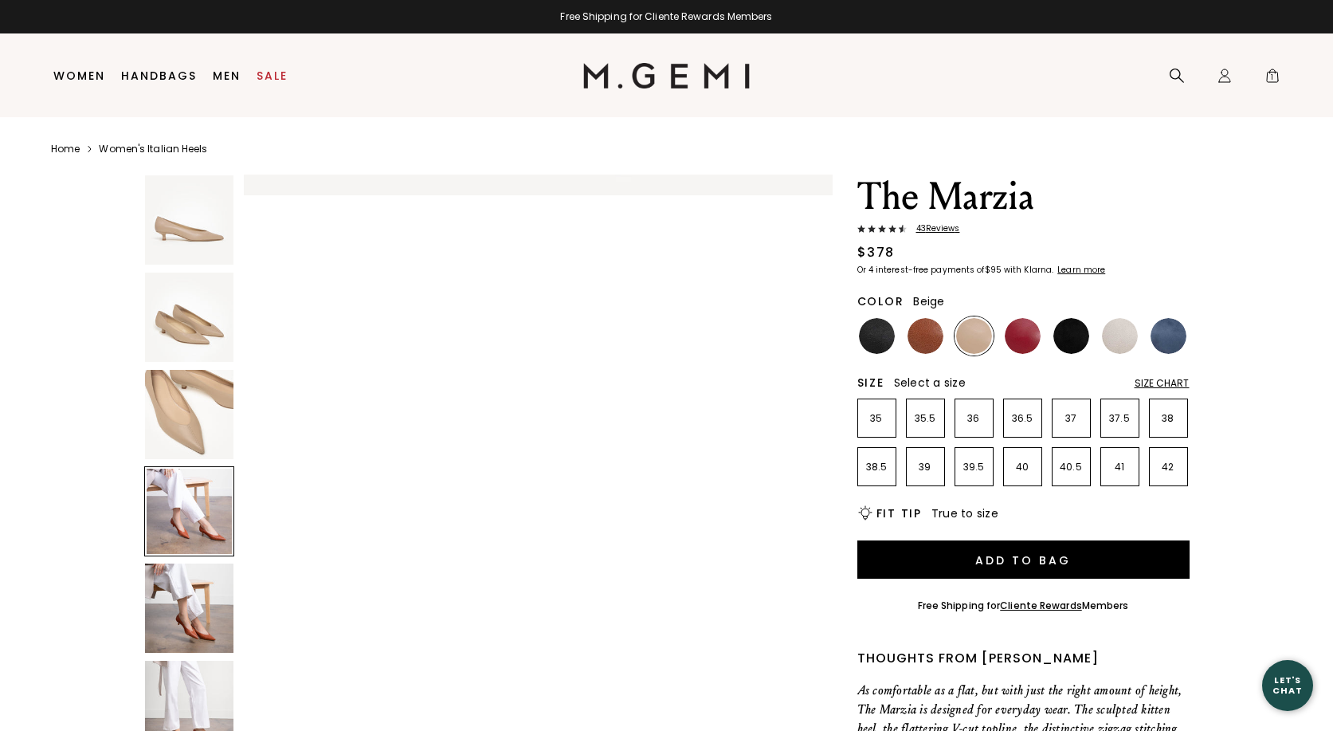
scroll to position [1776, 0]
